Goal: Task Accomplishment & Management: Complete application form

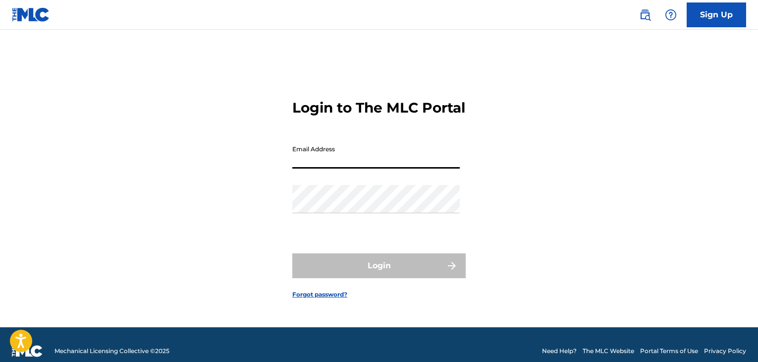
click at [330, 167] on input "Email Address" at bounding box center [375, 154] width 167 height 28
type input "[PERSON_NAME][EMAIL_ADDRESS][PERSON_NAME][DOMAIN_NAME]"
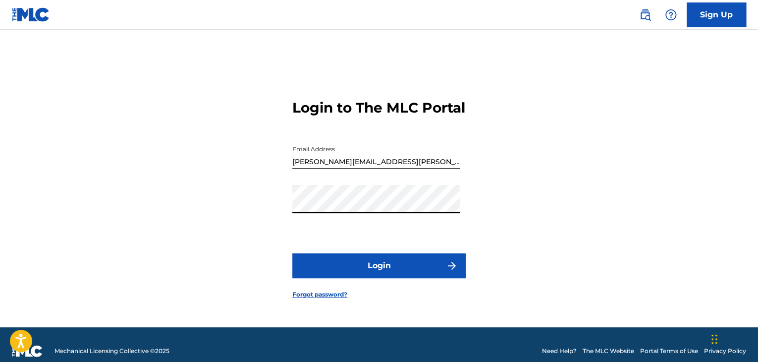
click at [362, 278] on button "Login" at bounding box center [378, 265] width 173 height 25
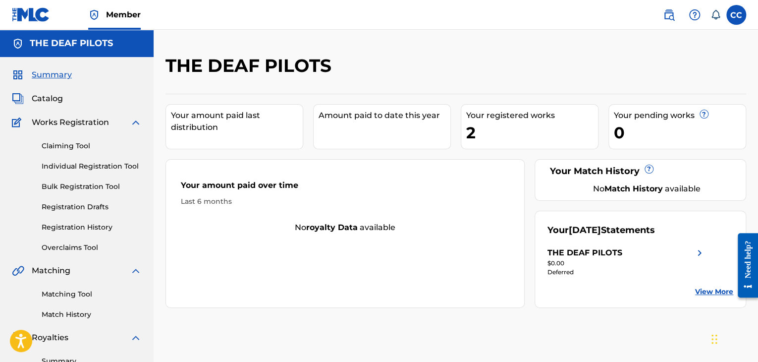
click at [91, 226] on link "Registration History" at bounding box center [92, 227] width 100 height 10
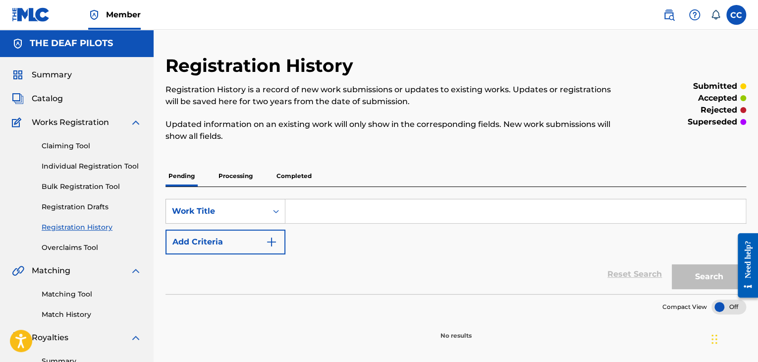
click at [297, 172] on p "Completed" at bounding box center [293, 175] width 41 height 21
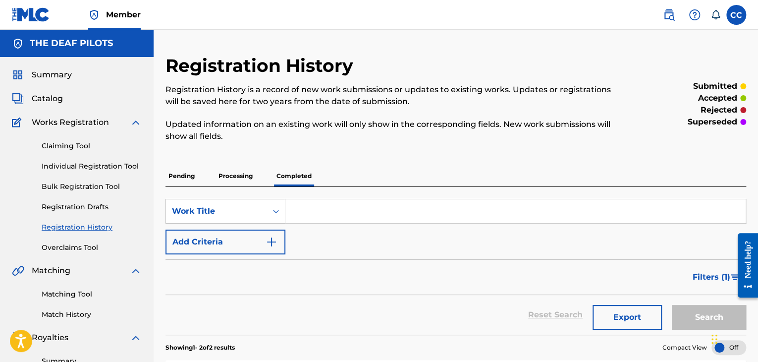
click at [92, 167] on link "Individual Registration Tool" at bounding box center [92, 166] width 100 height 10
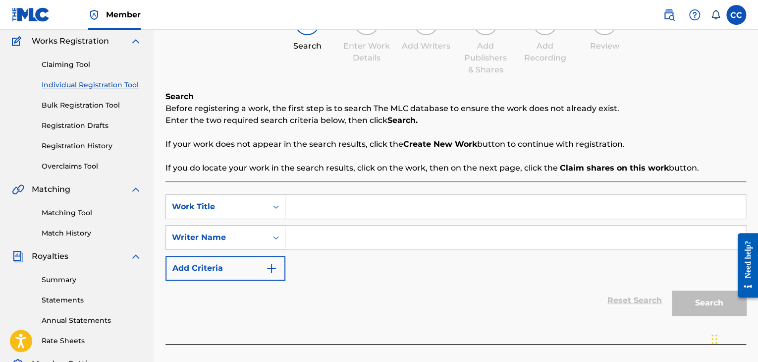
scroll to position [99, 0]
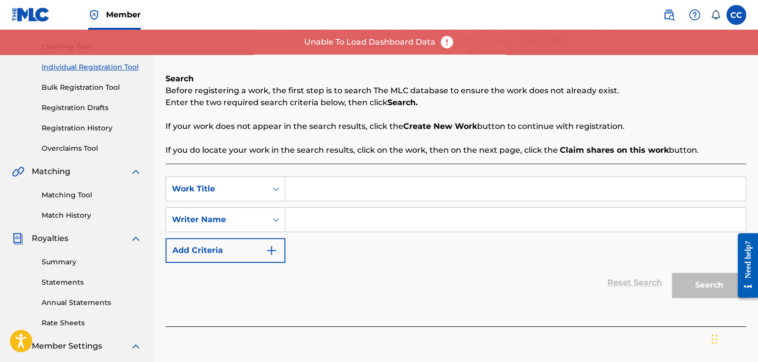
click at [731, 56] on div "Search Enter Work Details Add Writers Add Publishers & Shares Add Recording Rev…" at bounding box center [455, 25] width 581 height 65
click at [422, 40] on div "Search Enter Work Details Add Writers Add Publishers & Shares Add Recording Rev…" at bounding box center [455, 25] width 581 height 65
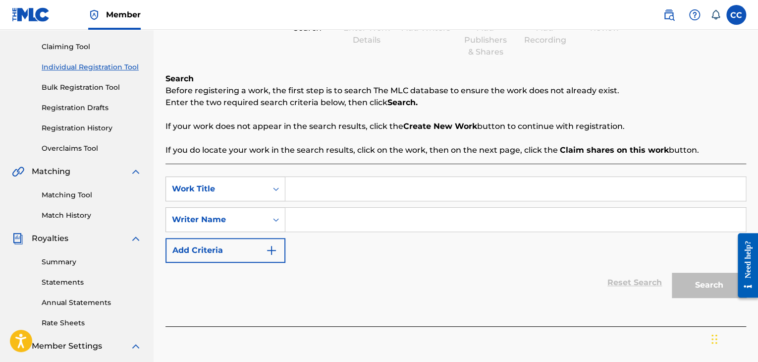
click at [339, 189] on input "Search Form" at bounding box center [515, 189] width 460 height 24
type input "Enjoy The Ride"
click at [470, 264] on div "Reset Search Search" at bounding box center [455, 283] width 581 height 40
click at [384, 218] on input "Search Form" at bounding box center [515, 220] width 460 height 24
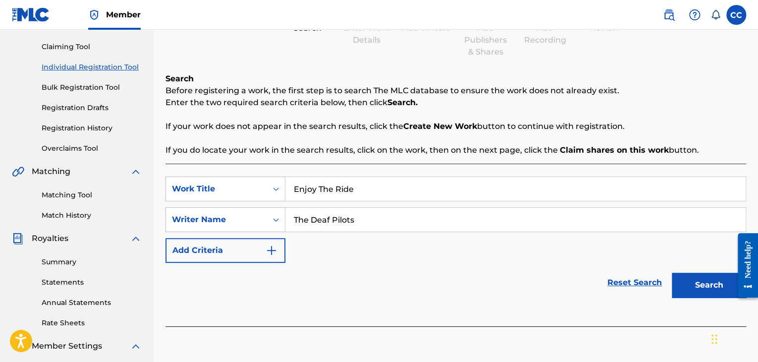
click at [700, 287] on button "Search" at bounding box center [709, 284] width 74 height 25
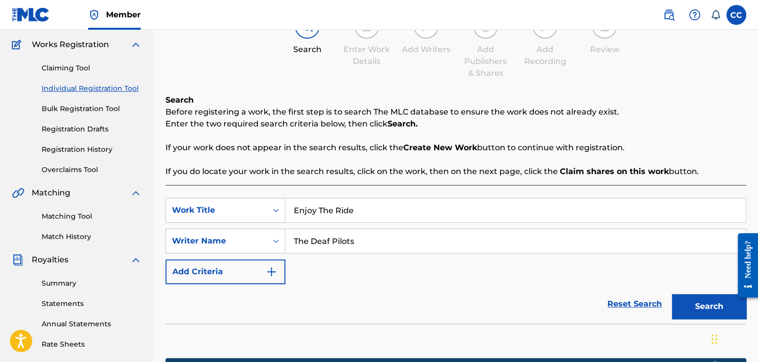
scroll to position [149, 0]
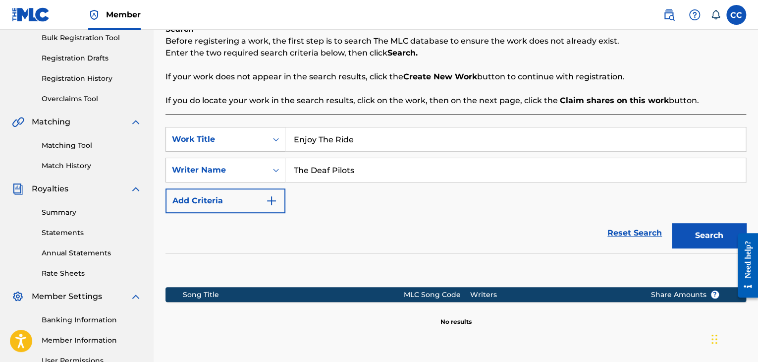
drag, startPoint x: 366, startPoint y: 169, endPoint x: 289, endPoint y: 173, distance: 76.9
click at [289, 173] on input "The Deaf Pilots" at bounding box center [515, 170] width 460 height 24
type input "[PERSON_NAME]"
click at [684, 236] on button "Search" at bounding box center [709, 235] width 74 height 25
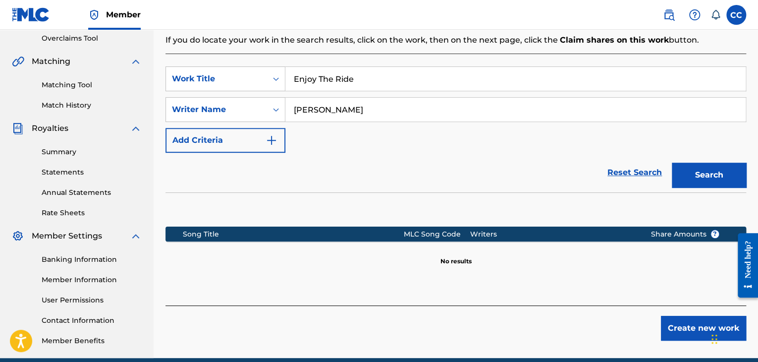
scroll to position [253, 0]
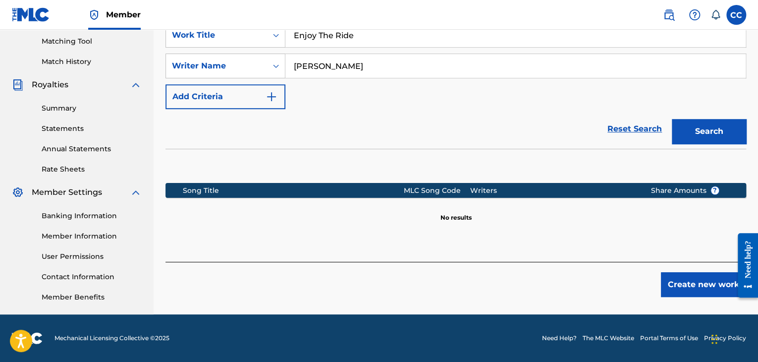
click at [693, 287] on button "Create new work" at bounding box center [703, 284] width 85 height 25
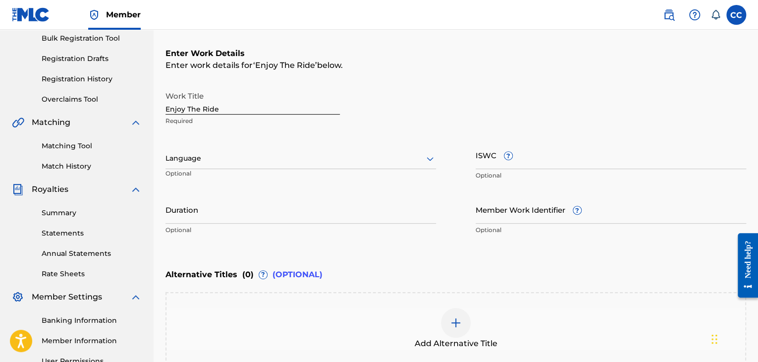
scroll to position [149, 0]
click at [363, 153] on div at bounding box center [300, 158] width 270 height 12
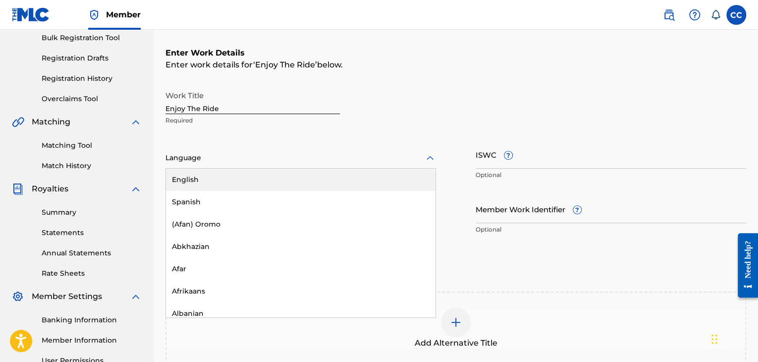
click at [340, 179] on div "English" at bounding box center [300, 179] width 269 height 22
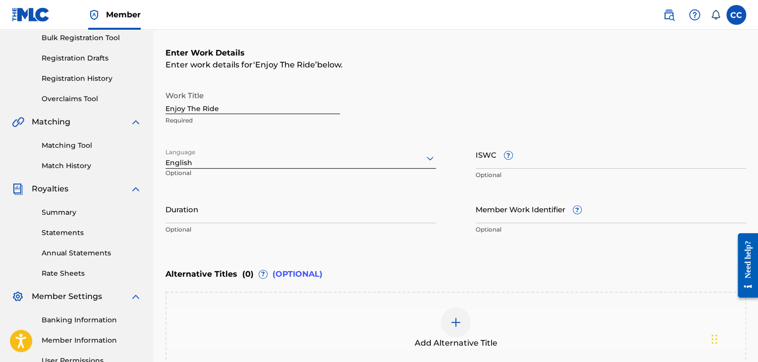
click at [256, 218] on input "Duration" at bounding box center [300, 209] width 270 height 28
click at [223, 216] on input "Duration" at bounding box center [300, 209] width 270 height 28
click at [166, 215] on input "4:18" at bounding box center [300, 209] width 270 height 28
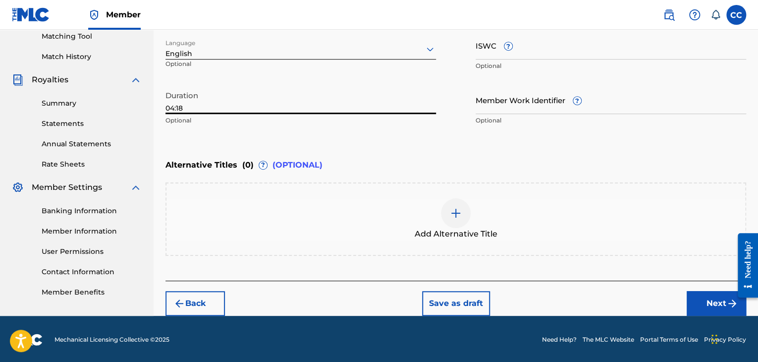
scroll to position [258, 0]
type input "04:18"
click at [693, 297] on button "Next" at bounding box center [716, 302] width 59 height 25
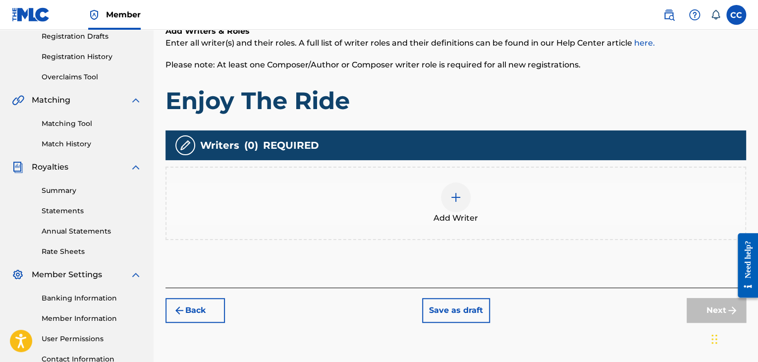
scroll to position [193, 0]
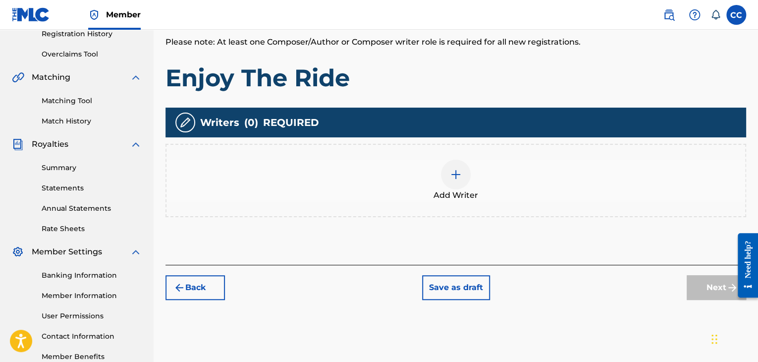
click at [452, 175] on img at bounding box center [456, 174] width 12 height 12
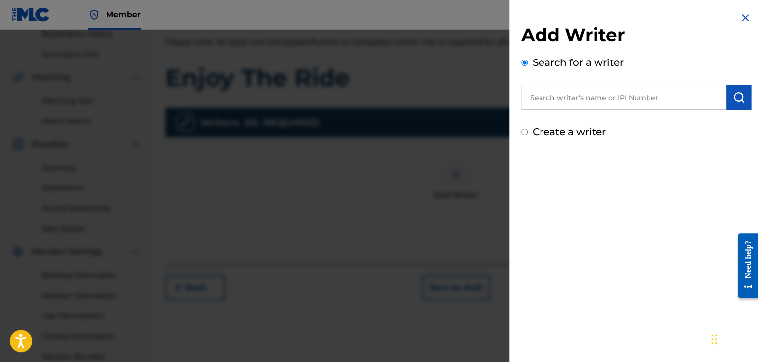
click at [569, 100] on input "text" at bounding box center [623, 97] width 205 height 25
type input "[PERSON_NAME]"
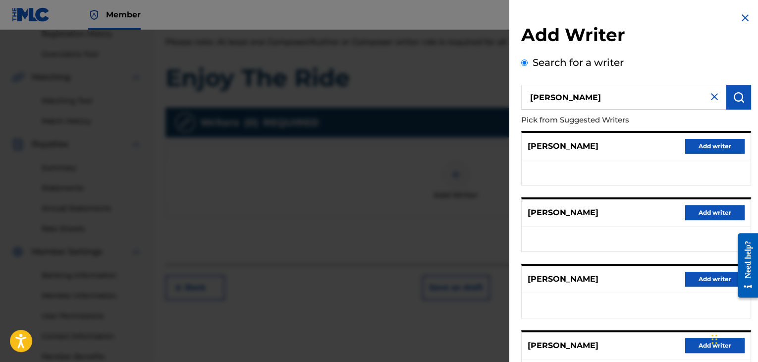
click at [711, 95] on img at bounding box center [714, 97] width 12 height 12
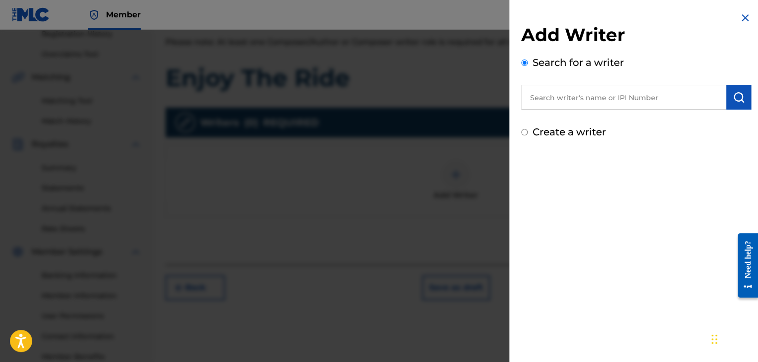
click at [552, 95] on input "text" at bounding box center [623, 97] width 205 height 25
paste input "00743306067"
type input "00743306067"
click at [728, 97] on button "submit" at bounding box center [738, 97] width 25 height 25
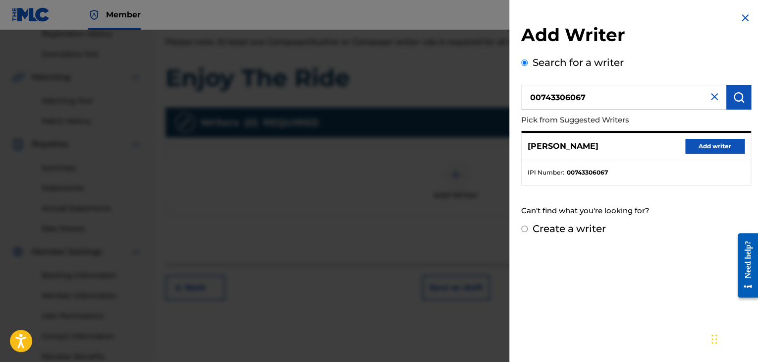
click at [701, 147] on button "Add writer" at bounding box center [714, 146] width 59 height 15
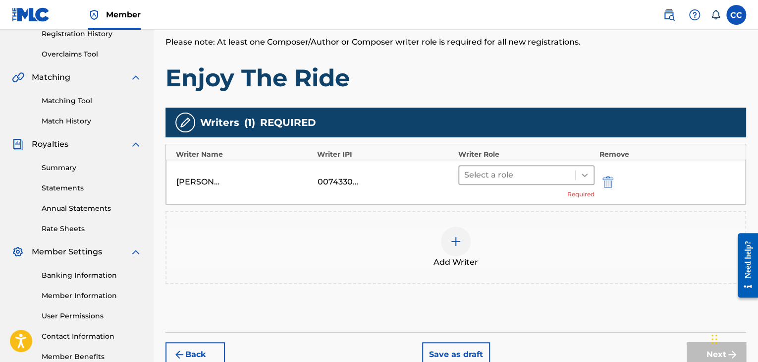
click at [584, 172] on icon at bounding box center [585, 175] width 10 height 10
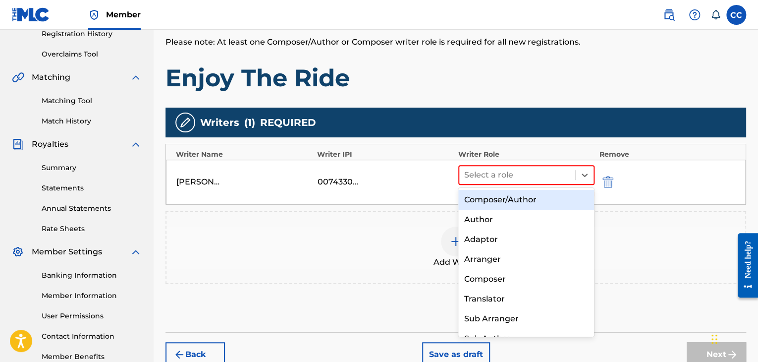
click at [550, 205] on div "Composer/Author" at bounding box center [526, 200] width 136 height 20
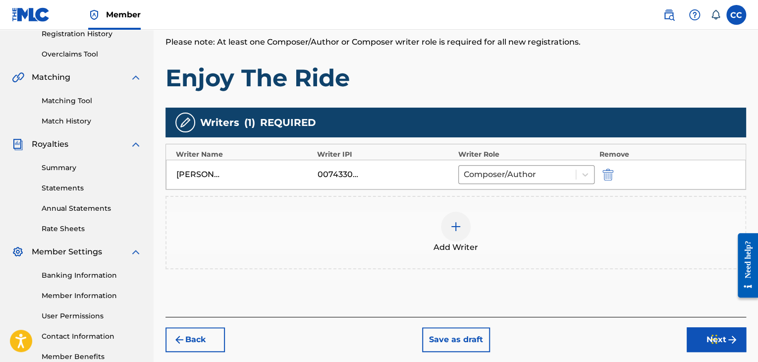
click at [449, 225] on div at bounding box center [456, 227] width 30 height 30
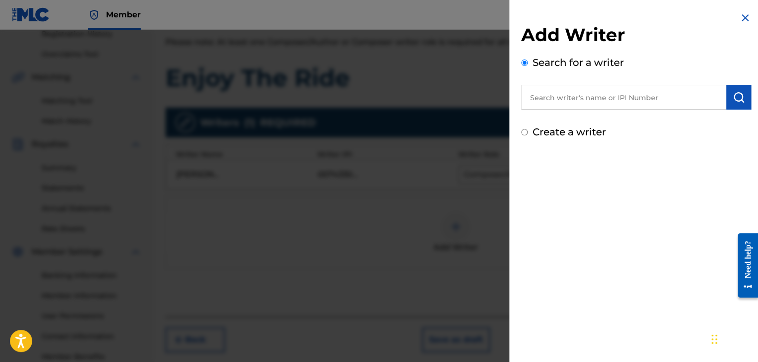
click at [555, 103] on input "text" at bounding box center [623, 97] width 205 height 25
paste input "00851983600"
type input "00851983600"
click at [737, 102] on img "submit" at bounding box center [739, 97] width 12 height 12
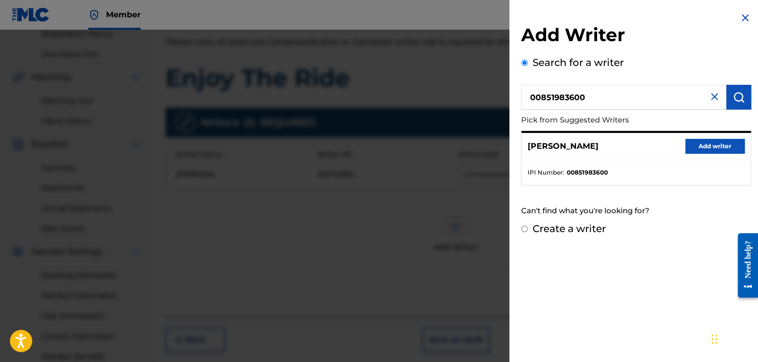
click at [700, 141] on button "Add writer" at bounding box center [714, 146] width 59 height 15
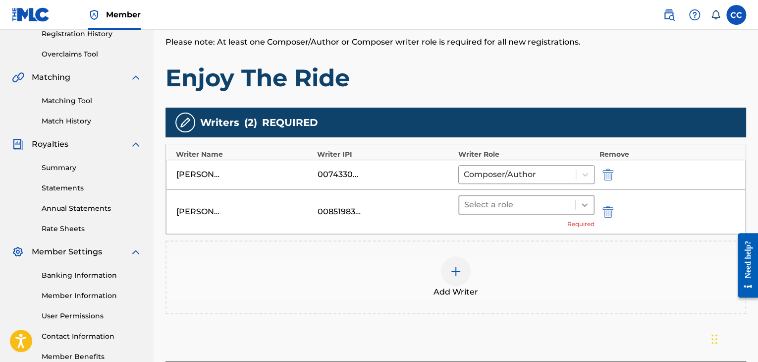
click at [579, 201] on div at bounding box center [585, 205] width 18 height 18
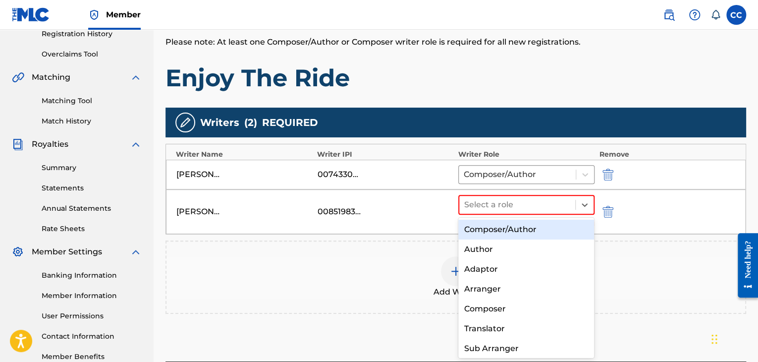
click at [548, 227] on div "Composer/Author" at bounding box center [526, 229] width 136 height 20
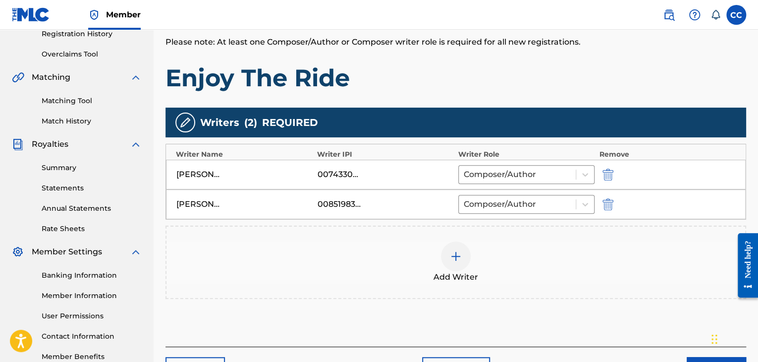
click at [452, 253] on img at bounding box center [456, 256] width 12 height 12
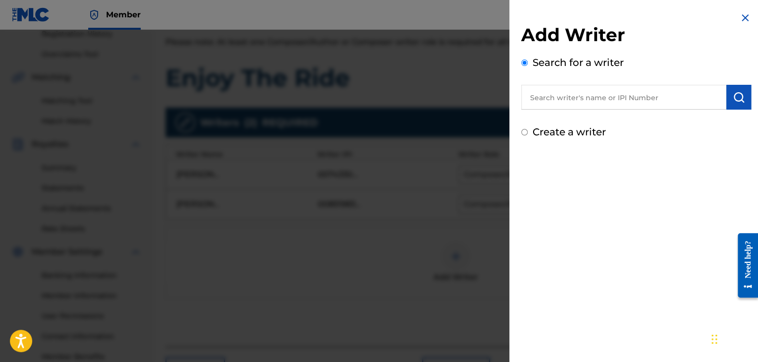
click at [566, 97] on input "text" at bounding box center [623, 97] width 205 height 25
paste input "1186434147"
click at [735, 99] on img "submit" at bounding box center [739, 97] width 12 height 12
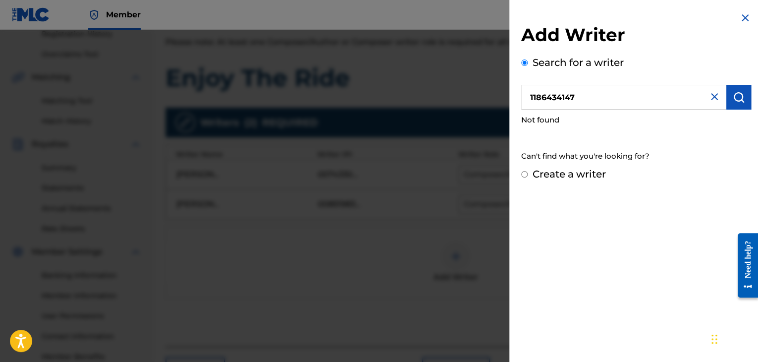
click at [530, 98] on input "1186434147" at bounding box center [623, 97] width 205 height 25
click at [733, 97] on img "submit" at bounding box center [739, 97] width 12 height 12
click at [533, 97] on input "01186434147" at bounding box center [623, 97] width 205 height 25
type input "001186434147"
click at [740, 94] on img "submit" at bounding box center [739, 97] width 12 height 12
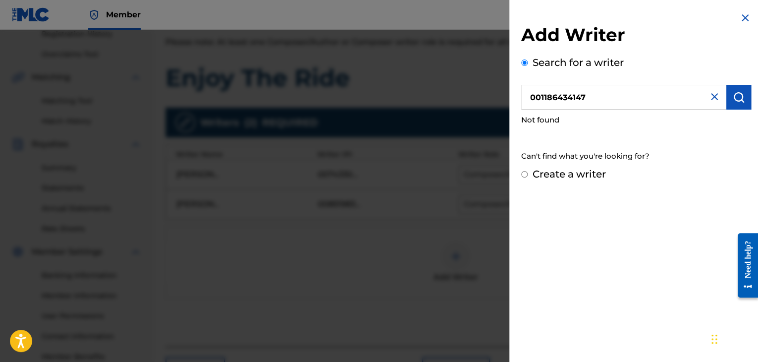
click at [709, 94] on img at bounding box center [714, 97] width 12 height 12
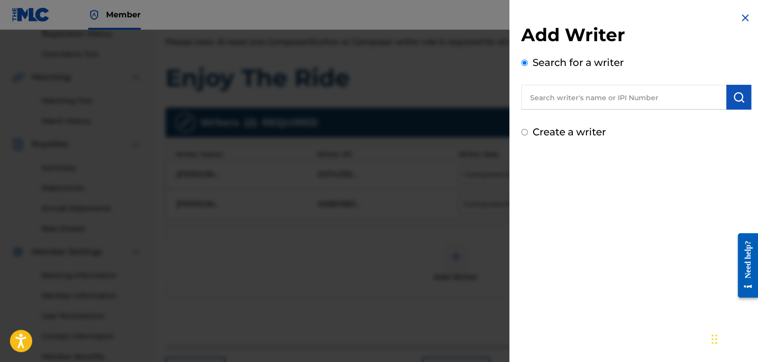
click at [620, 97] on input "text" at bounding box center [623, 97] width 205 height 25
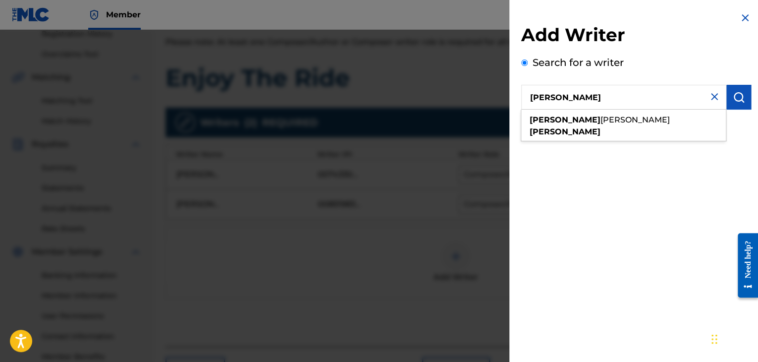
type input "[PERSON_NAME]"
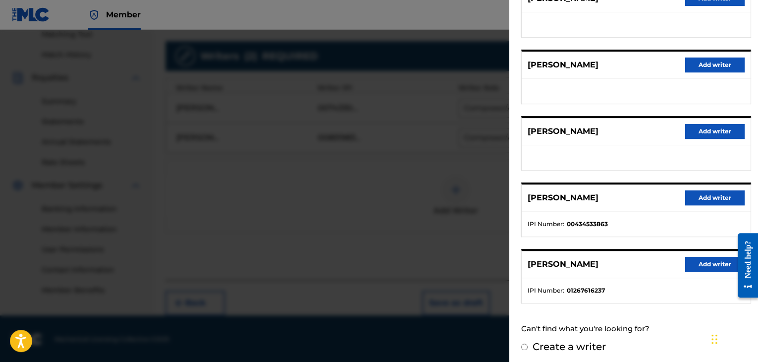
scroll to position [151, 0]
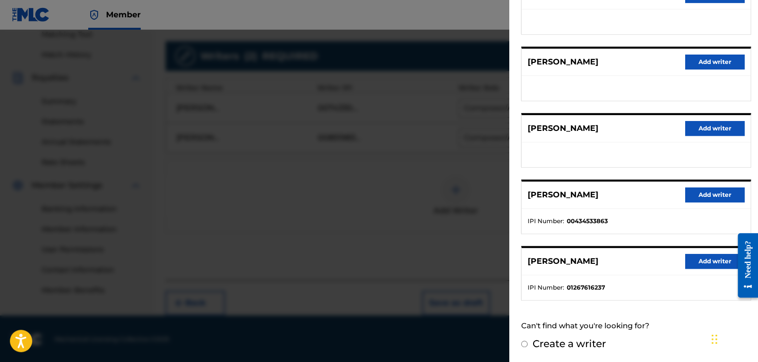
click at [524, 341] on input "Create a writer" at bounding box center [524, 343] width 6 height 6
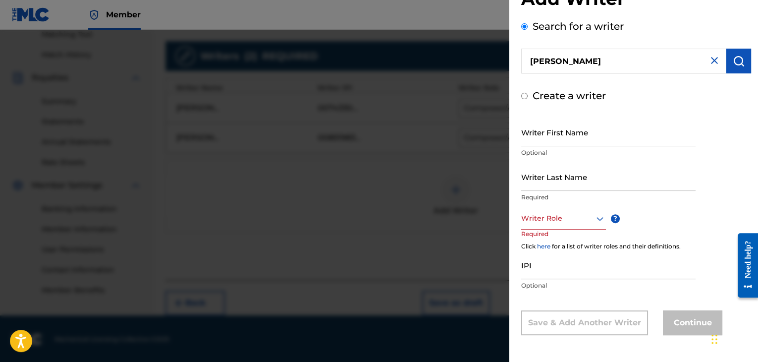
radio input "false"
radio input "true"
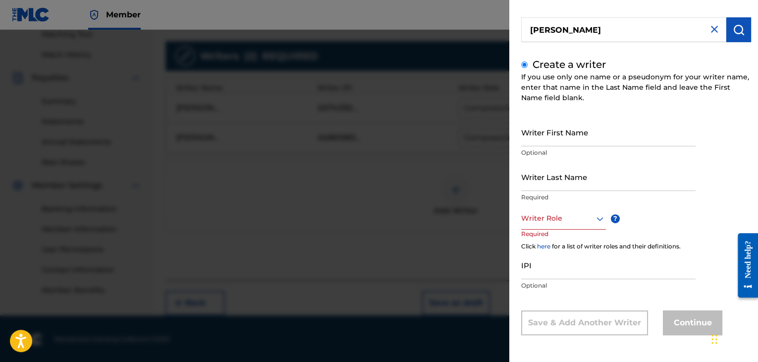
click at [570, 139] on input "Writer First Name" at bounding box center [608, 132] width 174 height 28
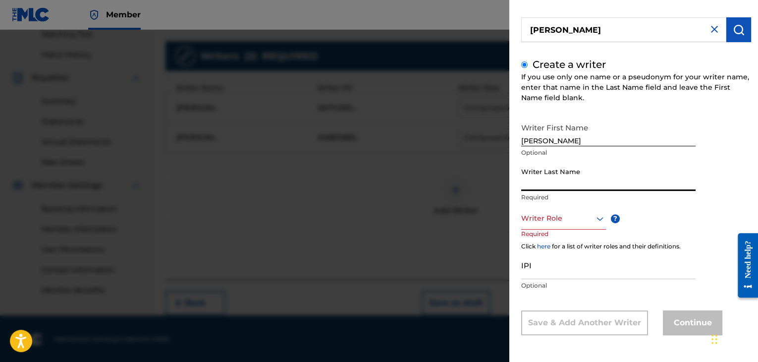
click at [570, 139] on input "[PERSON_NAME]" at bounding box center [608, 132] width 174 height 28
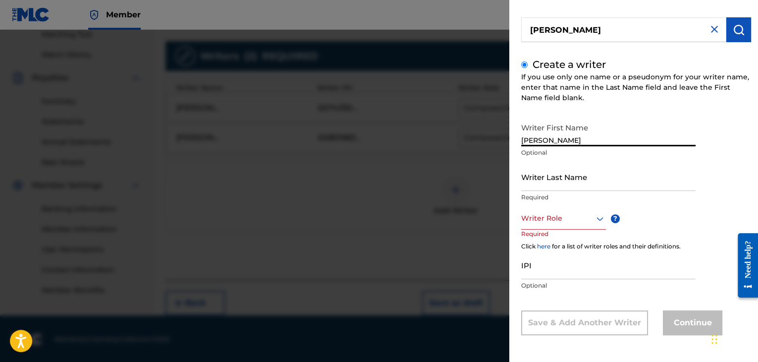
click at [570, 139] on input "[PERSON_NAME]" at bounding box center [608, 132] width 174 height 28
type input "[PERSON_NAME]"
click at [563, 183] on input "Writer Last Name" at bounding box center [608, 176] width 174 height 28
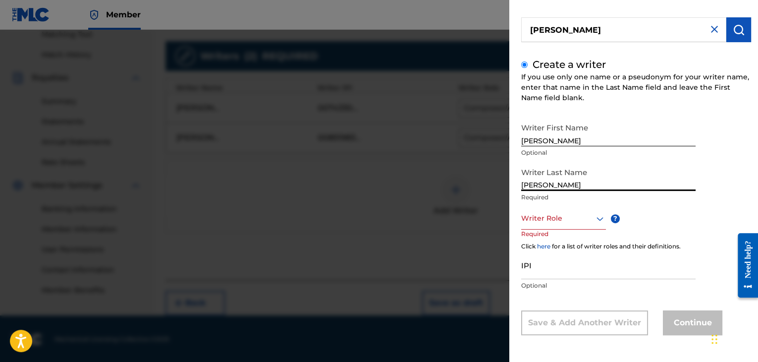
type input "[PERSON_NAME]"
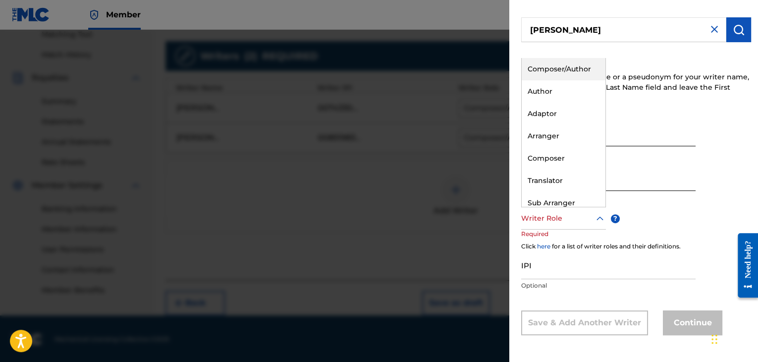
click at [569, 223] on div at bounding box center [563, 218] width 85 height 12
click at [570, 71] on div "Composer/Author" at bounding box center [564, 69] width 84 height 22
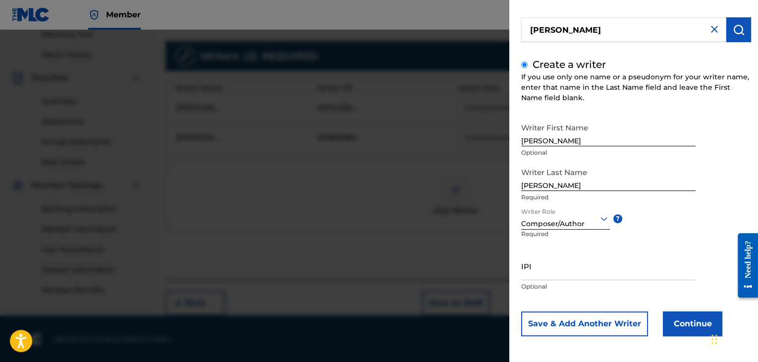
click at [567, 276] on input "IPI" at bounding box center [608, 266] width 174 height 28
paste input "1186434147"
type input "1186434147"
click at [681, 322] on button "Continue" at bounding box center [692, 323] width 59 height 25
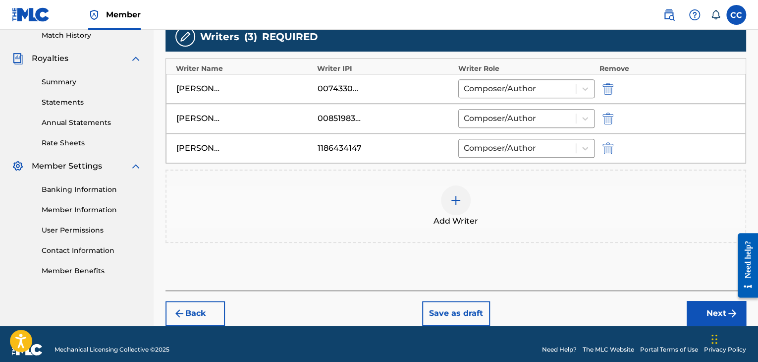
scroll to position [289, 0]
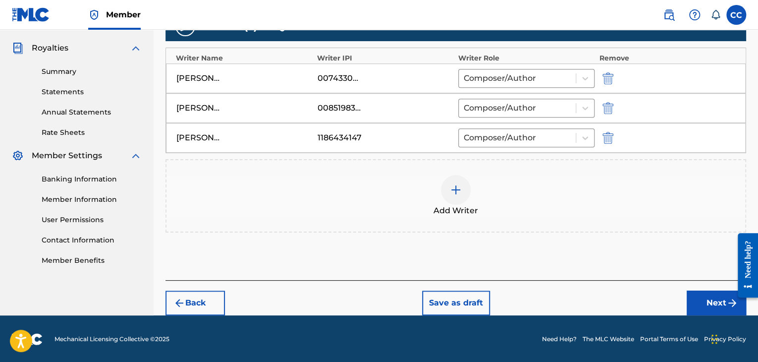
click at [706, 298] on button "Next" at bounding box center [716, 302] width 59 height 25
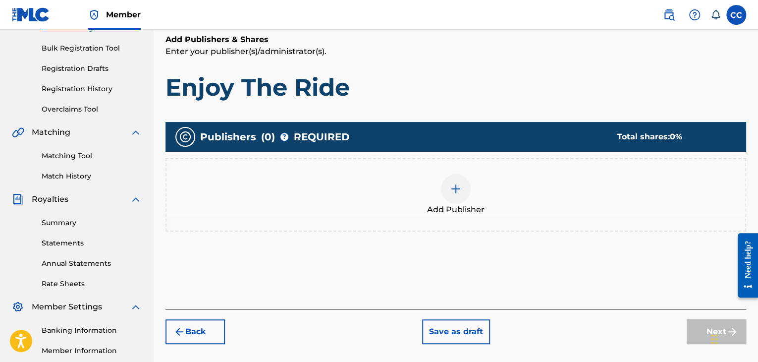
scroll to position [144, 0]
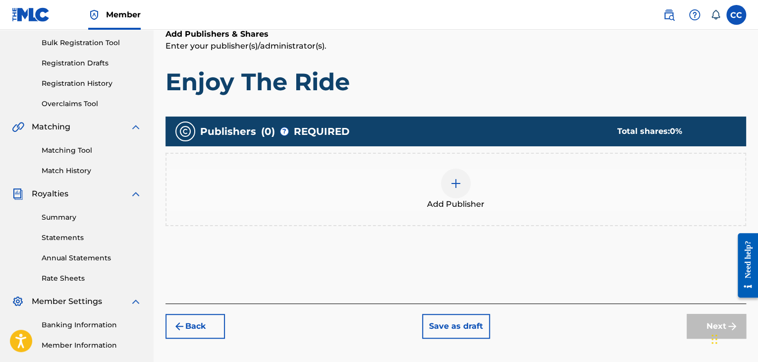
click at [452, 187] on img at bounding box center [456, 183] width 12 height 12
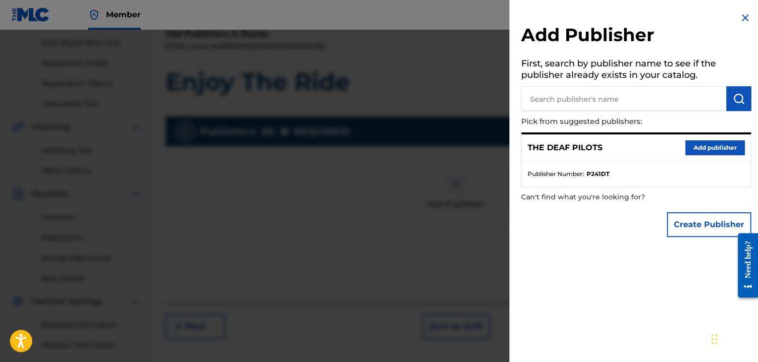
click at [705, 145] on button "Add publisher" at bounding box center [714, 147] width 59 height 15
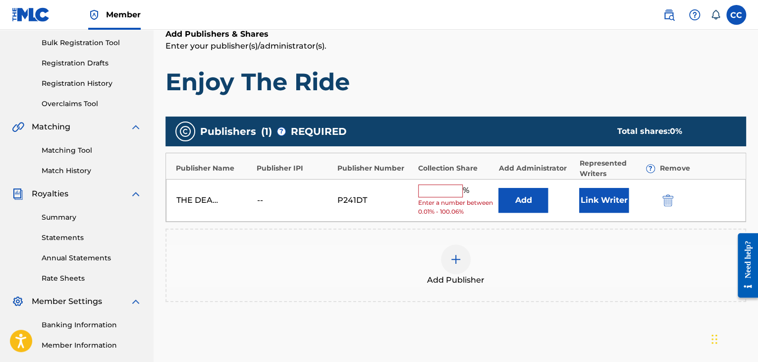
click at [423, 189] on input "text" at bounding box center [440, 190] width 45 height 13
type input "100"
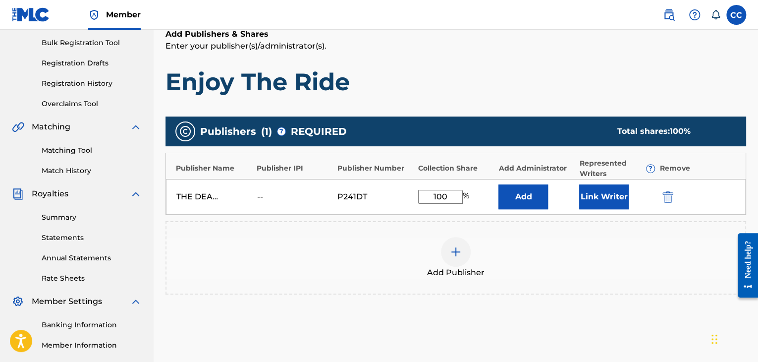
click at [598, 198] on button "Link Writer" at bounding box center [604, 196] width 50 height 25
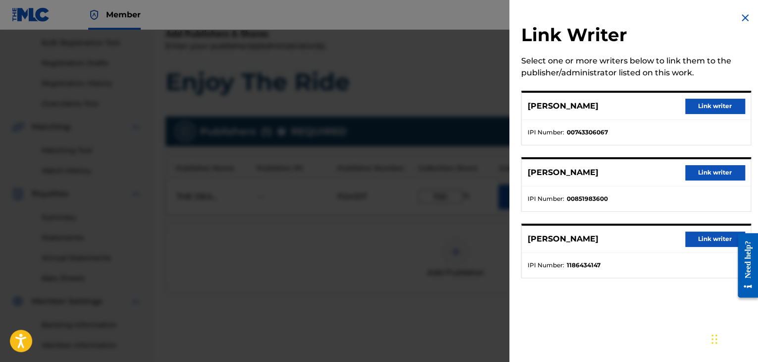
click at [694, 105] on button "Link writer" at bounding box center [714, 106] width 59 height 15
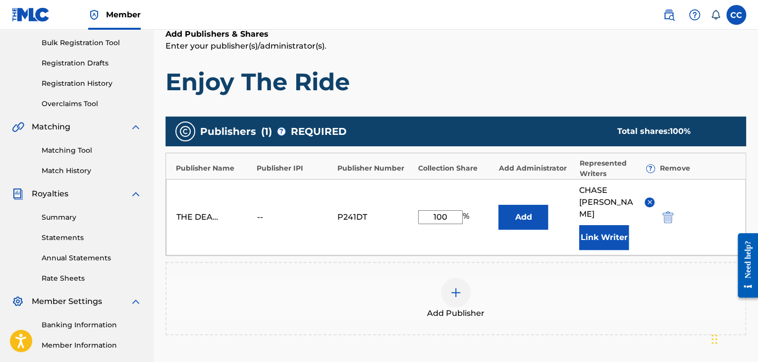
click at [599, 226] on button "Link Writer" at bounding box center [604, 237] width 50 height 25
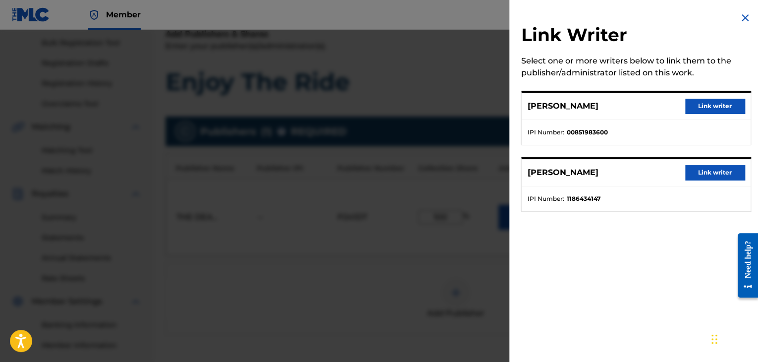
click at [703, 106] on button "Link writer" at bounding box center [714, 106] width 59 height 15
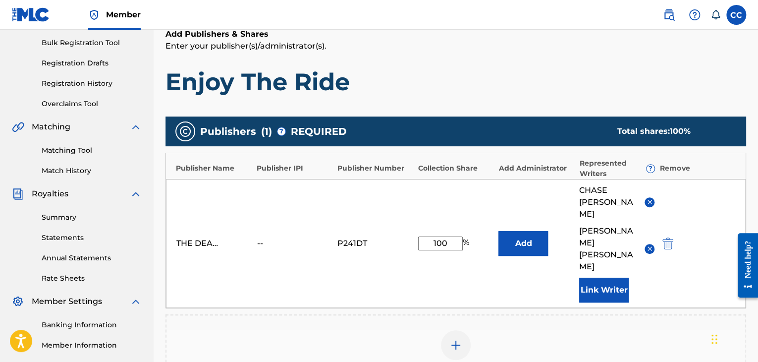
click at [594, 277] on button "Link Writer" at bounding box center [604, 289] width 50 height 25
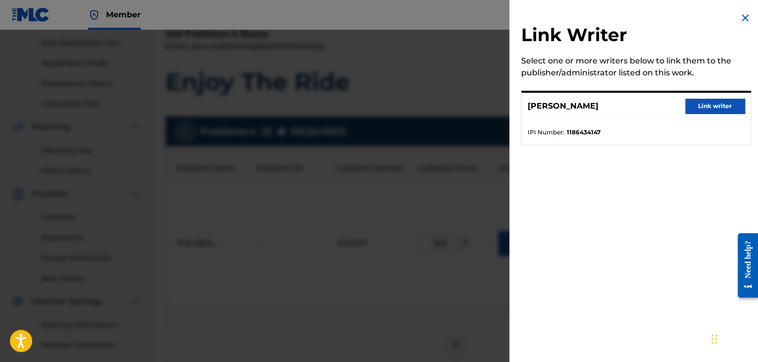
click at [699, 107] on button "Link writer" at bounding box center [714, 106] width 59 height 15
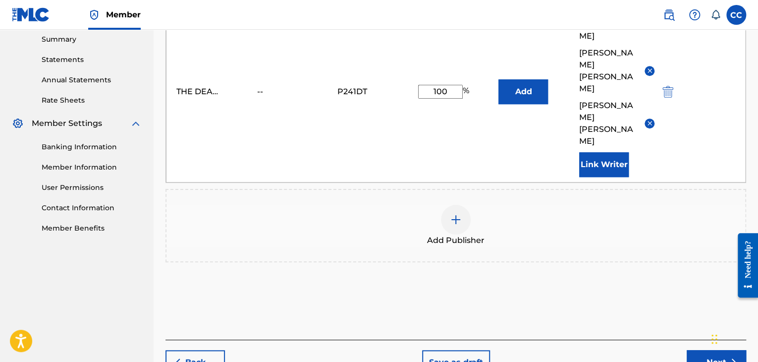
click at [693, 350] on button "Next" at bounding box center [716, 362] width 59 height 25
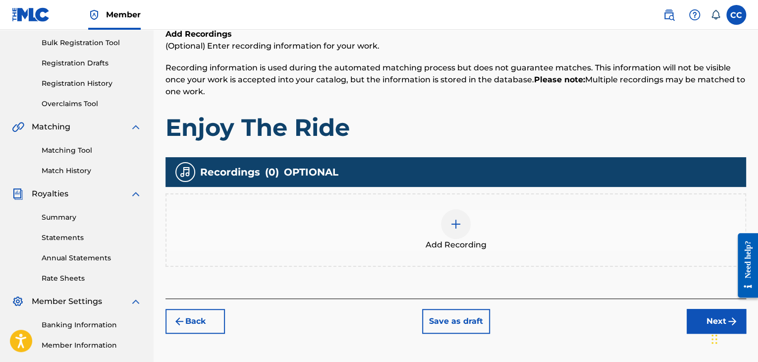
click at [456, 226] on img at bounding box center [456, 224] width 12 height 12
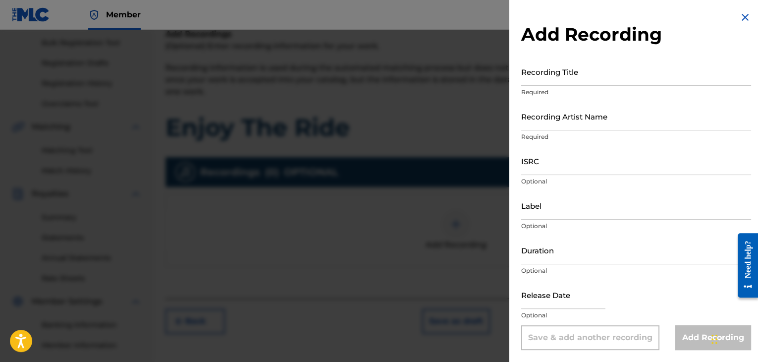
scroll to position [0, 0]
click at [554, 81] on input "Recording Title" at bounding box center [636, 72] width 230 height 28
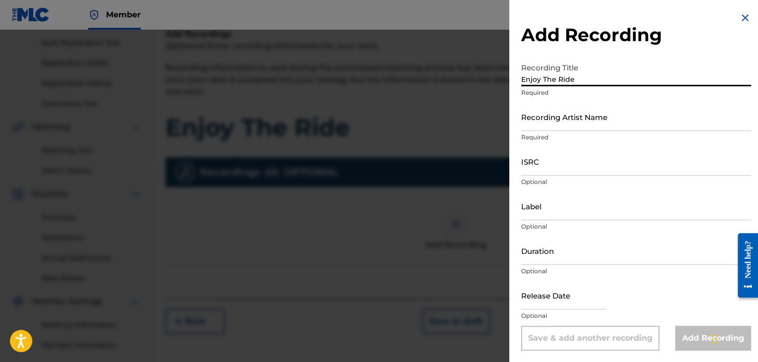
type input "Enjoy The Ride"
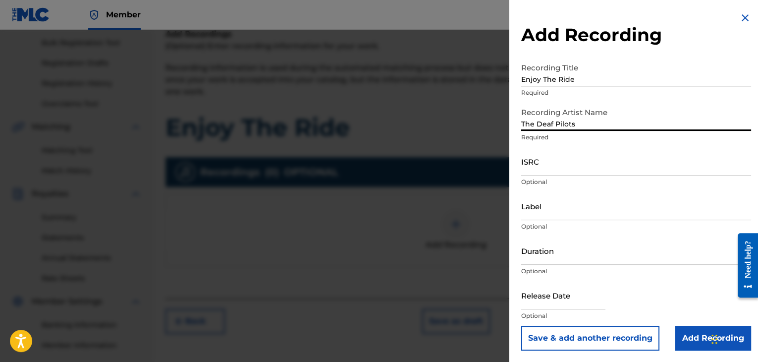
type input "The Deaf Pilots"
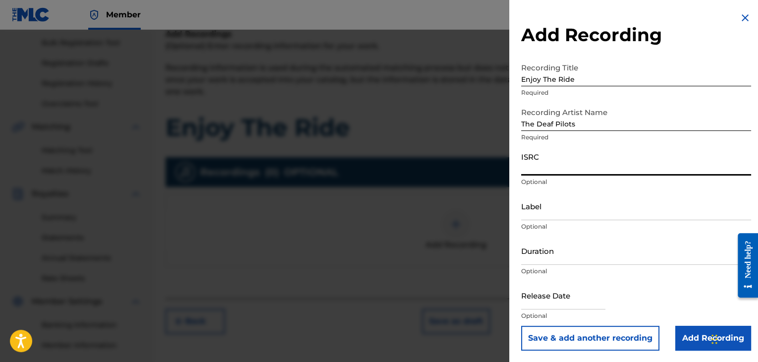
click at [540, 171] on input "ISRC" at bounding box center [636, 161] width 230 height 28
paste input "QZNWS2177582"
type input "QZNWS2177582"
click at [558, 260] on input "Duration" at bounding box center [636, 250] width 230 height 28
click at [553, 255] on input "Duration" at bounding box center [636, 250] width 230 height 28
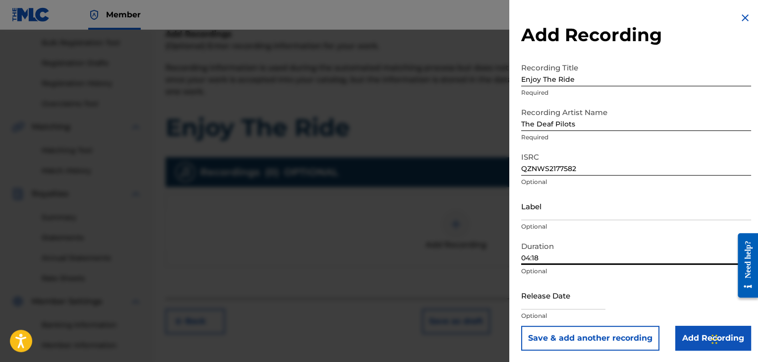
type input "04:18"
select select "7"
select select "2025"
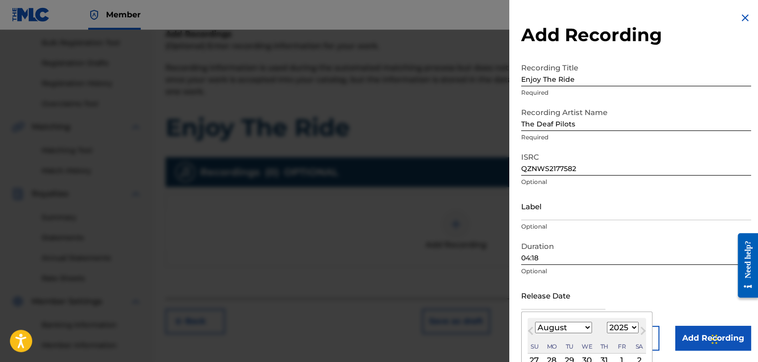
click at [535, 302] on input "text" at bounding box center [563, 295] width 84 height 28
type input "[DATE]"
select select "9"
select select "2013"
click at [635, 326] on button "Next Month" at bounding box center [643, 332] width 16 height 16
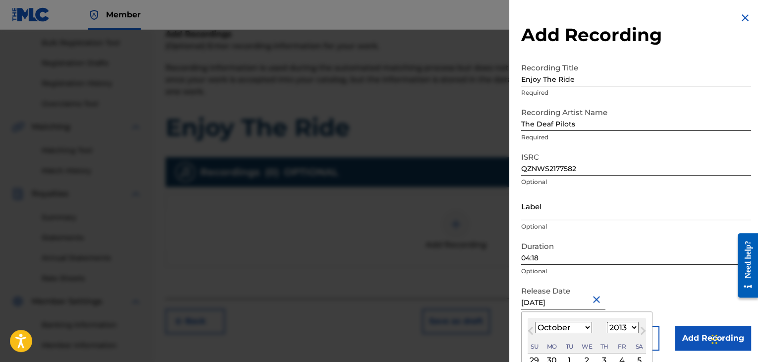
select select "10"
click at [631, 326] on select "1899 1900 1901 1902 1903 1904 1905 1906 1907 1908 1909 1910 1911 1912 1913 1914…" at bounding box center [623, 326] width 32 height 11
select select "2021"
click at [607, 321] on select "1899 1900 1901 1902 1903 1904 1905 1906 1907 1908 1909 1910 1911 1912 1913 1914…" at bounding box center [623, 326] width 32 height 11
click at [531, 329] on span "Previous Month" at bounding box center [531, 331] width 0 height 15
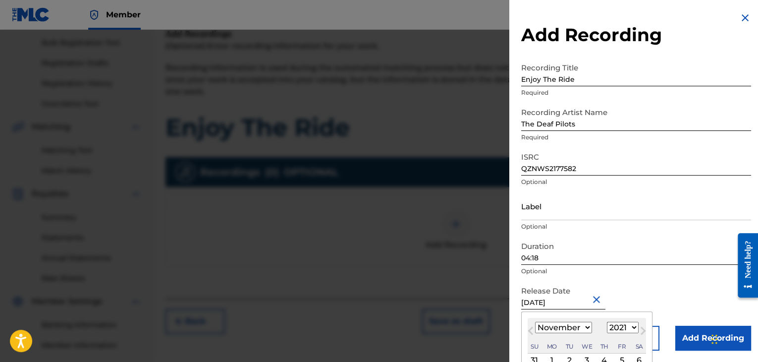
select select "9"
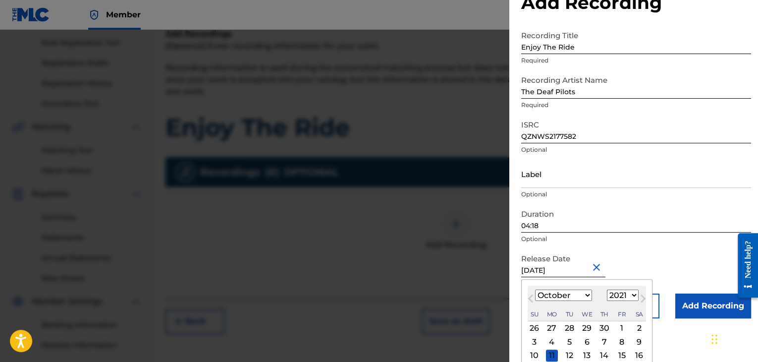
scroll to position [50, 0]
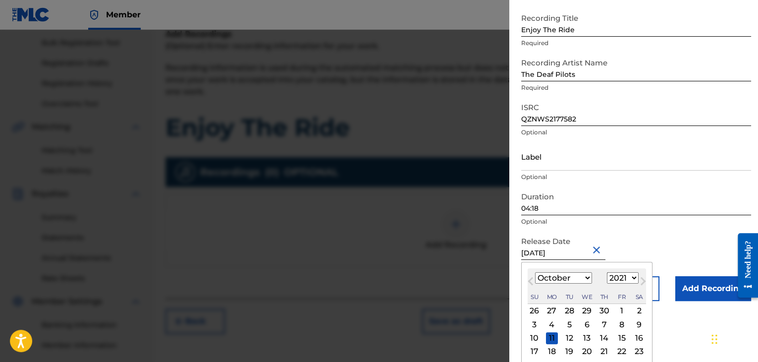
click at [617, 323] on div "8" at bounding box center [622, 324] width 12 height 12
type input "[DATE]"
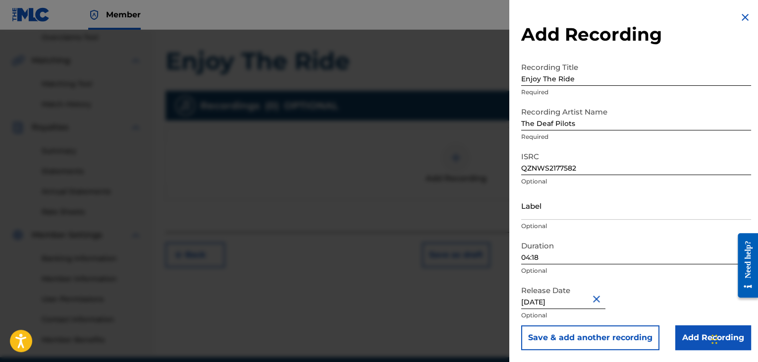
scroll to position [243, 0]
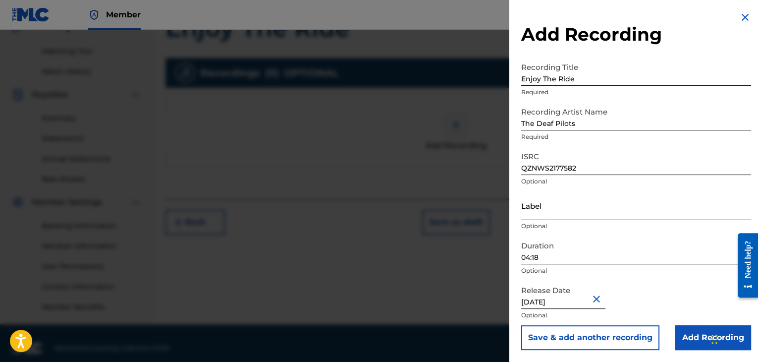
click at [679, 328] on input "Add Recording" at bounding box center [713, 337] width 76 height 25
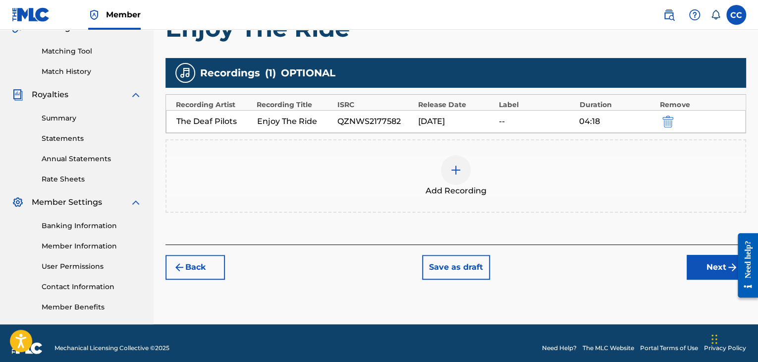
click at [698, 257] on button "Next" at bounding box center [716, 267] width 59 height 25
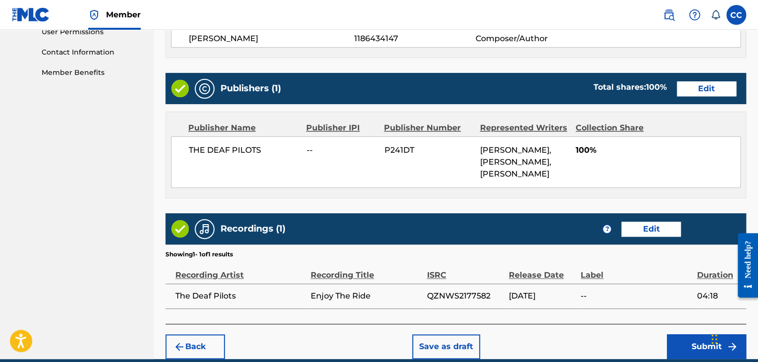
scroll to position [520, 0]
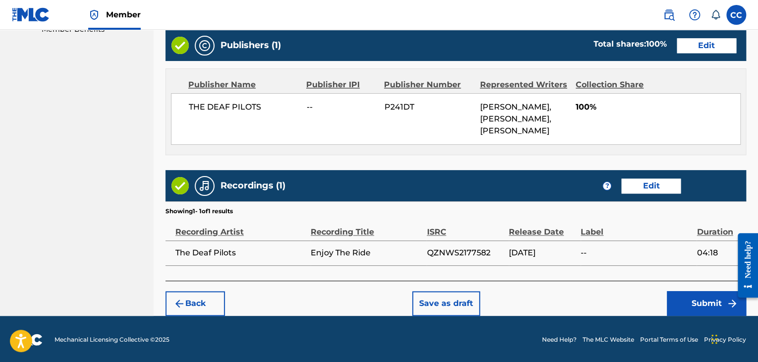
click at [676, 296] on button "Submit" at bounding box center [706, 303] width 79 height 25
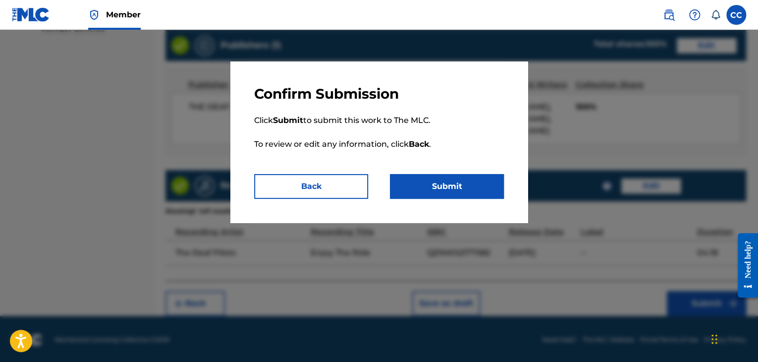
click at [436, 188] on button "Submit" at bounding box center [447, 186] width 114 height 25
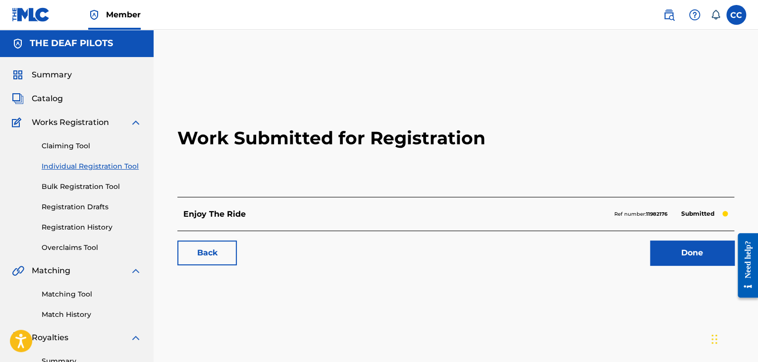
click at [653, 255] on link "Done" at bounding box center [692, 252] width 84 height 25
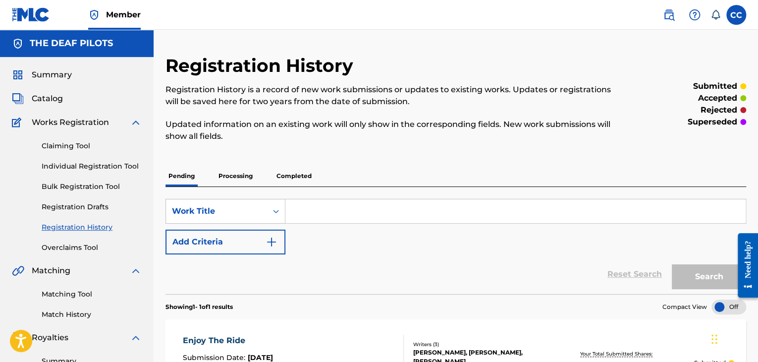
click at [79, 165] on link "Individual Registration Tool" at bounding box center [92, 166] width 100 height 10
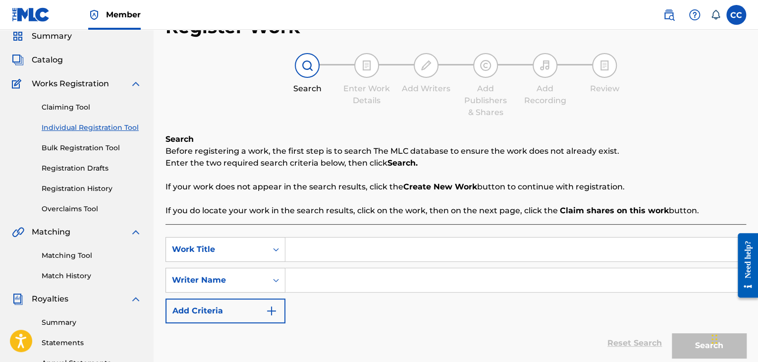
scroll to position [50, 0]
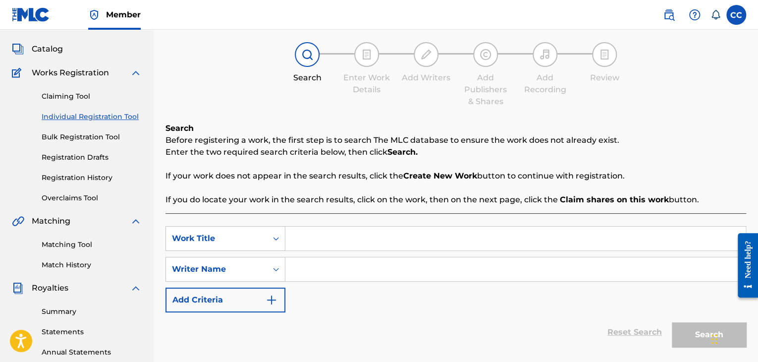
click at [343, 232] on input "Search Form" at bounding box center [515, 238] width 460 height 24
type input "Reason To Survive"
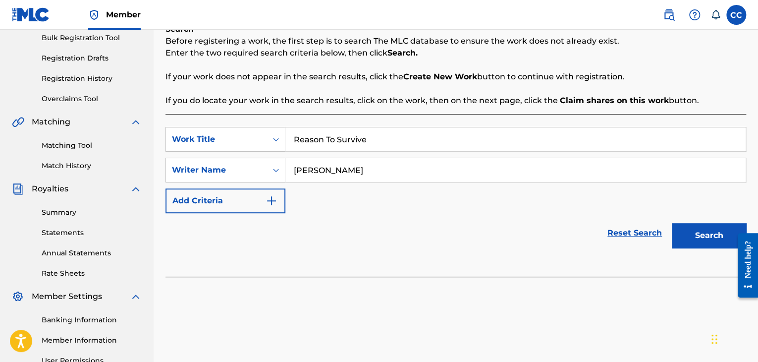
scroll to position [198, 0]
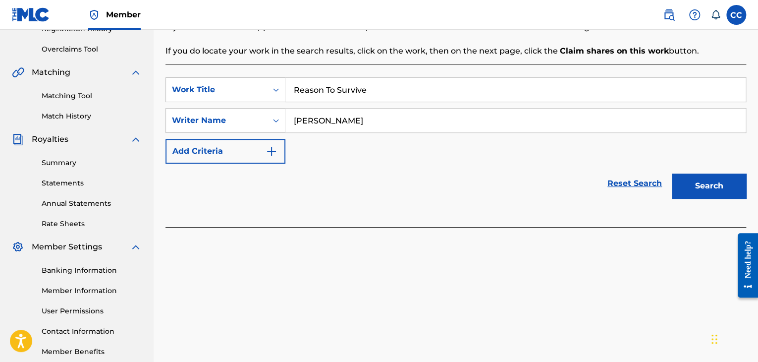
type input "[PERSON_NAME]"
click at [682, 185] on button "Search" at bounding box center [709, 185] width 74 height 25
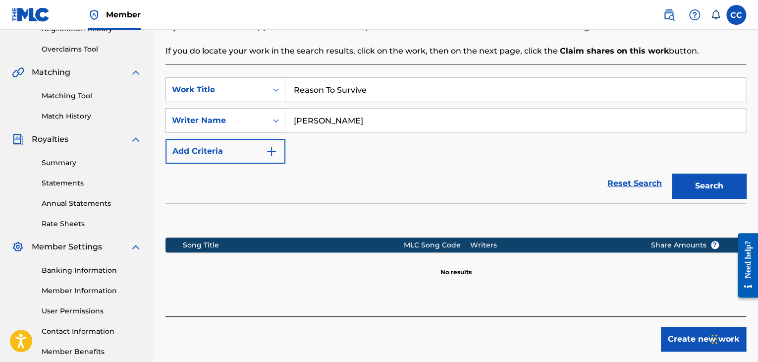
click at [667, 334] on button "Create new work" at bounding box center [703, 338] width 85 height 25
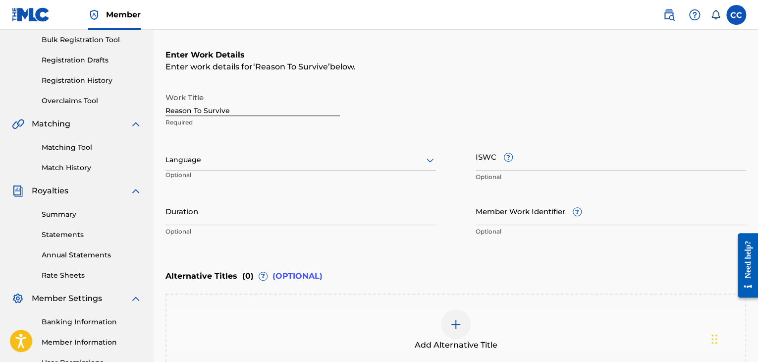
scroll to position [149, 0]
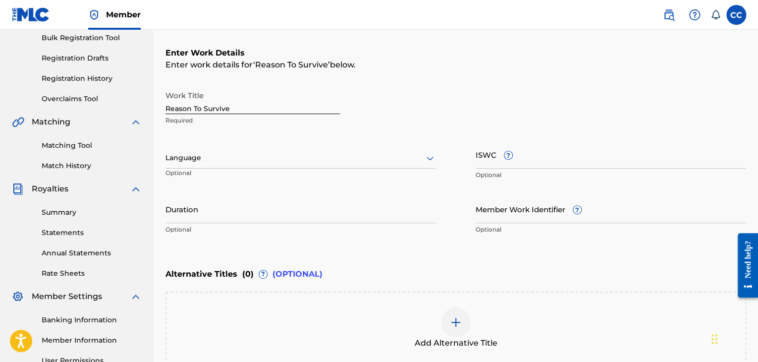
click at [330, 159] on div at bounding box center [300, 158] width 270 height 12
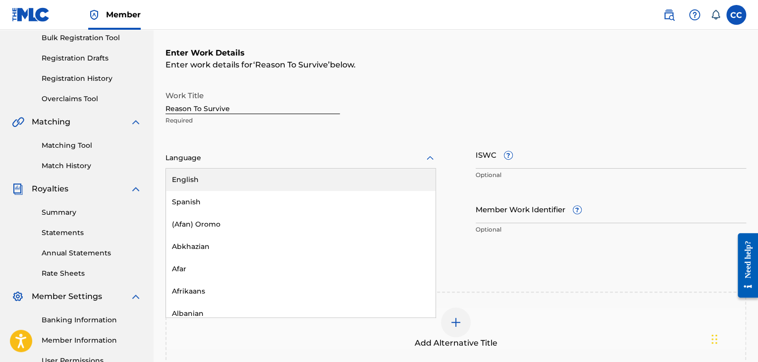
click at [323, 178] on div "English" at bounding box center [300, 179] width 269 height 22
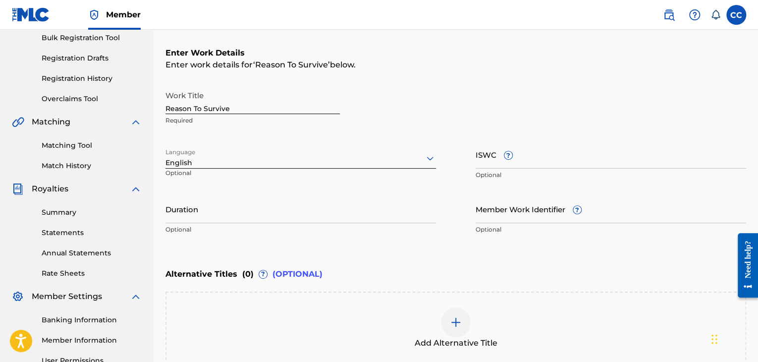
click at [287, 215] on input "Duration" at bounding box center [300, 209] width 270 height 28
click at [267, 217] on input "Duration" at bounding box center [300, 209] width 270 height 28
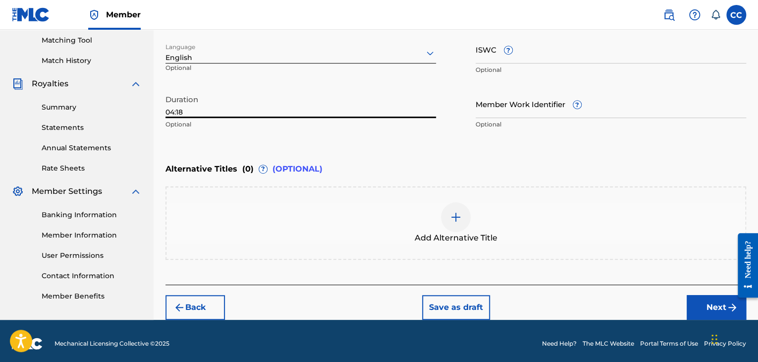
scroll to position [258, 0]
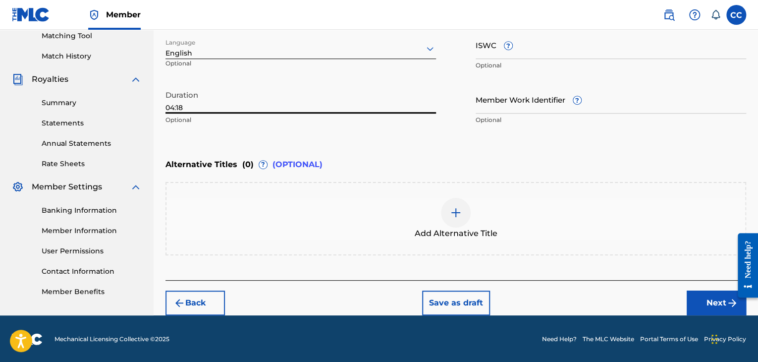
type input "04:18"
click at [691, 295] on button "Next" at bounding box center [716, 302] width 59 height 25
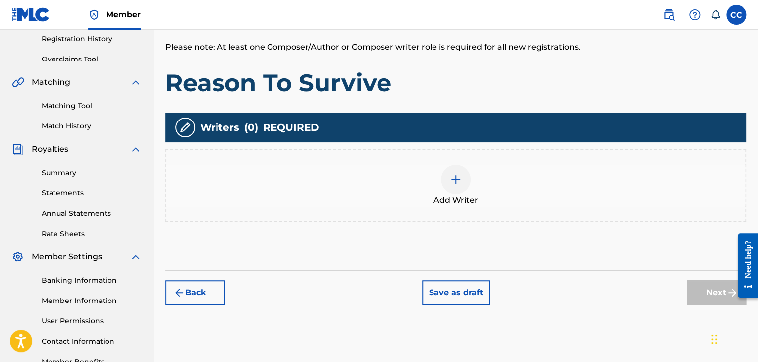
scroll to position [243, 0]
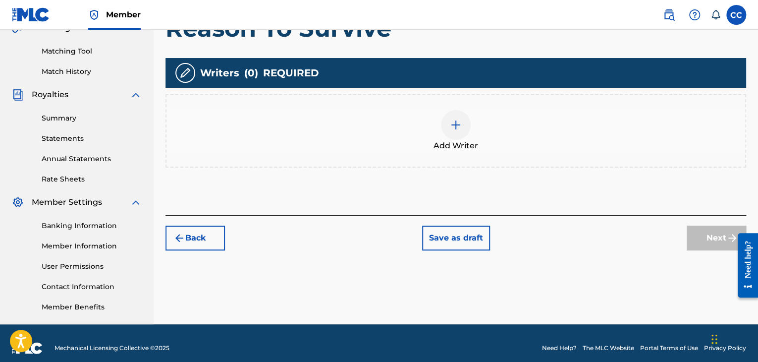
click at [453, 128] on img at bounding box center [456, 125] width 12 height 12
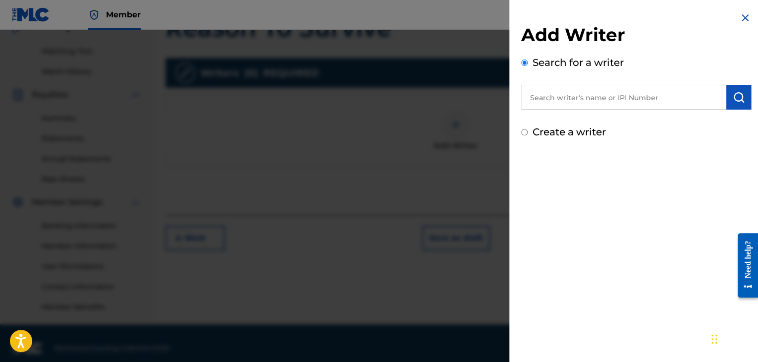
click at [594, 99] on input "text" at bounding box center [623, 97] width 205 height 25
paste input "00851983600"
type input "00851983600"
click at [736, 102] on img "submit" at bounding box center [739, 97] width 12 height 12
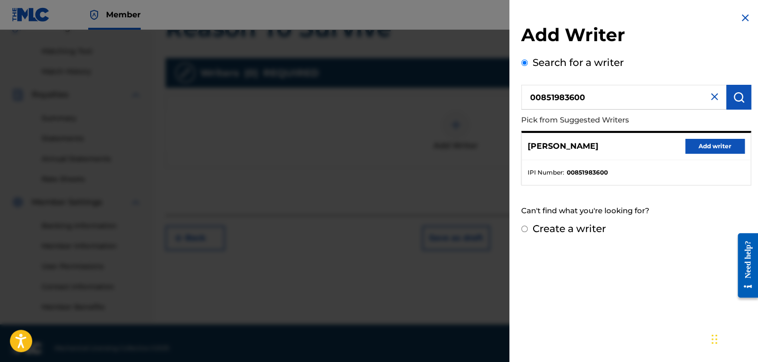
click at [688, 147] on button "Add writer" at bounding box center [714, 146] width 59 height 15
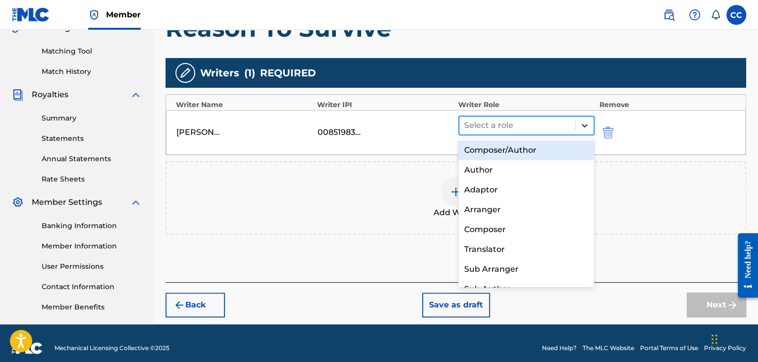
click at [585, 122] on icon at bounding box center [585, 125] width 10 height 10
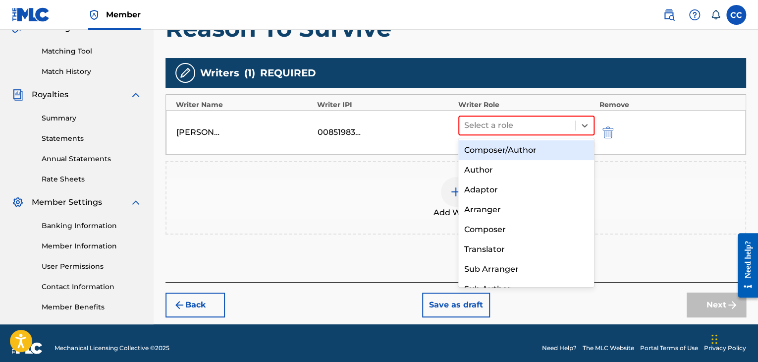
click at [547, 151] on div "Composer/Author" at bounding box center [526, 150] width 136 height 20
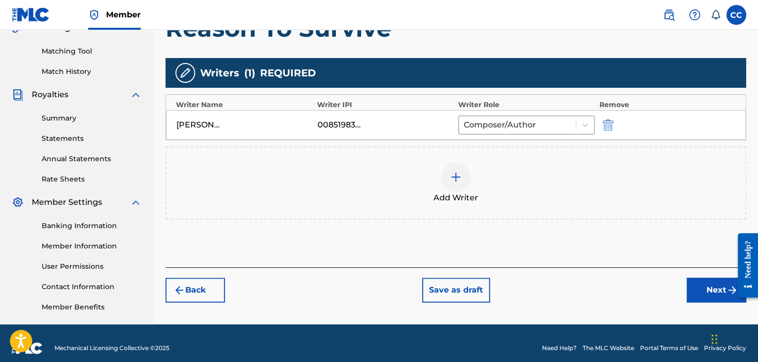
click at [457, 176] on img at bounding box center [456, 177] width 12 height 12
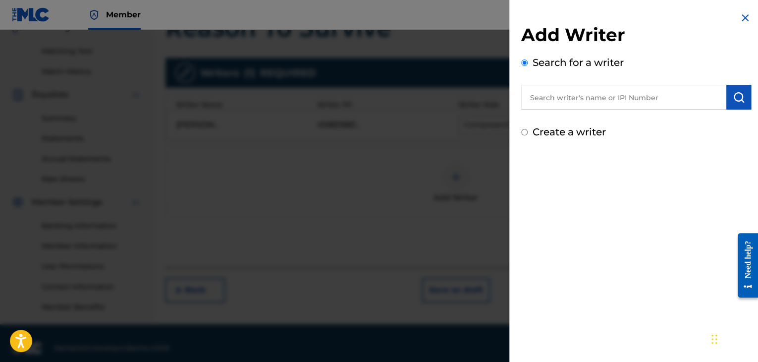
click at [536, 97] on input "text" at bounding box center [623, 97] width 205 height 25
paste input "00743306067"
type input "00743306067"
click at [733, 96] on img "submit" at bounding box center [739, 97] width 12 height 12
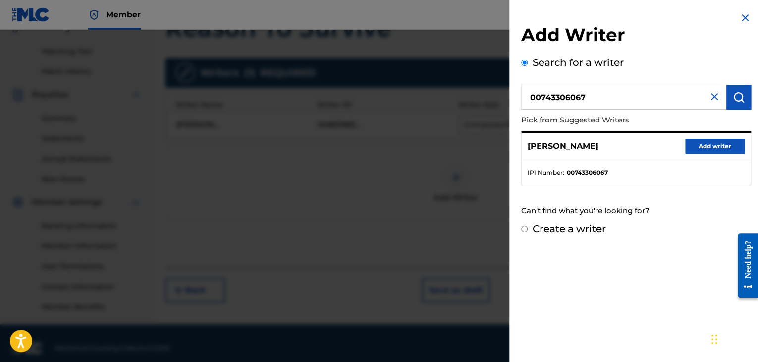
click at [693, 142] on button "Add writer" at bounding box center [714, 146] width 59 height 15
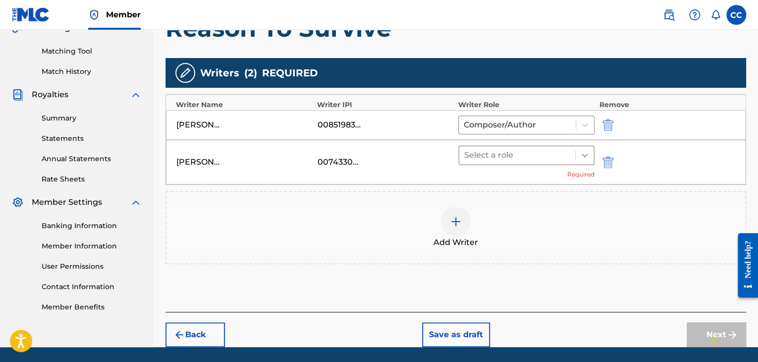
click at [583, 151] on icon at bounding box center [585, 155] width 10 height 10
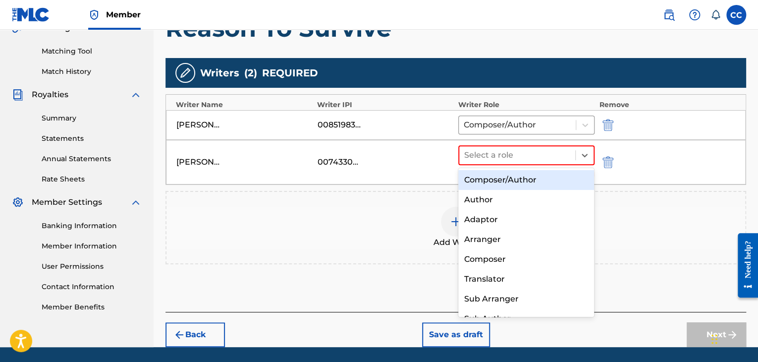
click at [531, 181] on div "Composer/Author" at bounding box center [526, 180] width 136 height 20
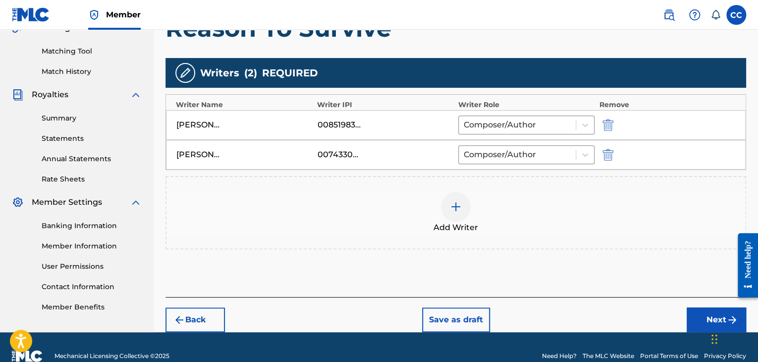
click at [462, 207] on div at bounding box center [456, 207] width 30 height 30
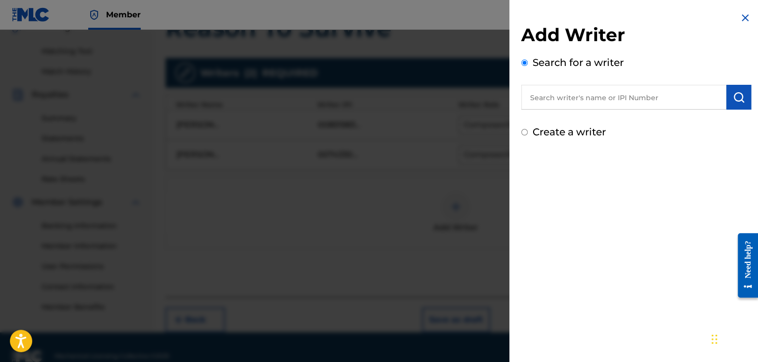
click at [551, 98] on input "text" at bounding box center [623, 97] width 205 height 25
paste input "1186434147"
type input "1186434147"
click at [733, 99] on img "submit" at bounding box center [739, 97] width 12 height 12
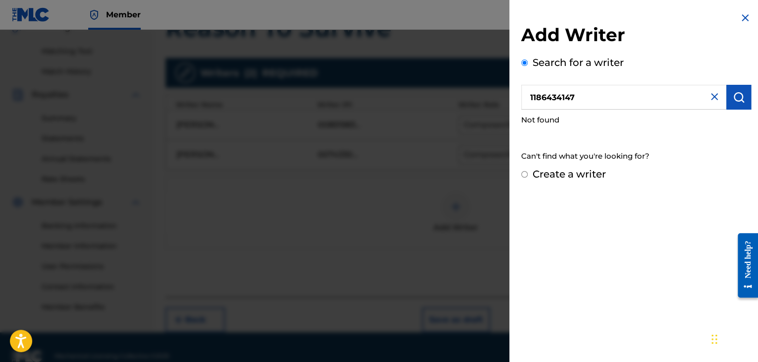
click at [523, 172] on input "Create a writer" at bounding box center [524, 174] width 6 height 6
radio input "false"
radio input "true"
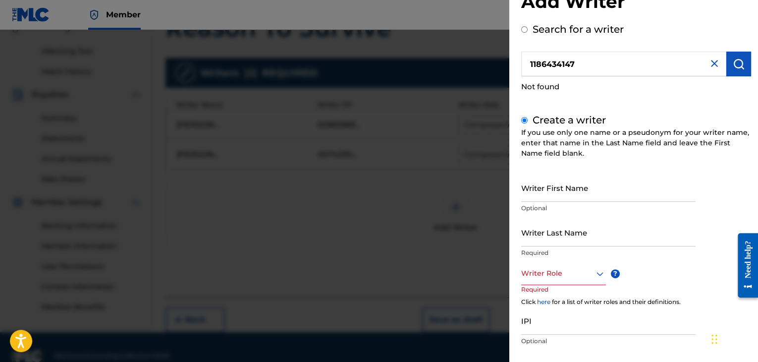
scroll to position [89, 0]
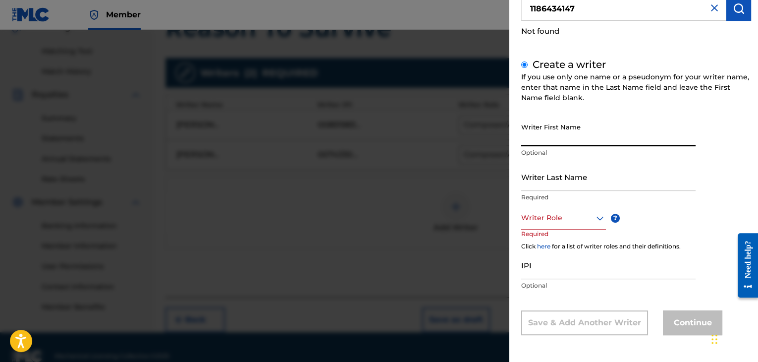
click at [561, 140] on input "Writer First Name" at bounding box center [608, 132] width 174 height 28
type input "[PERSON_NAME]"
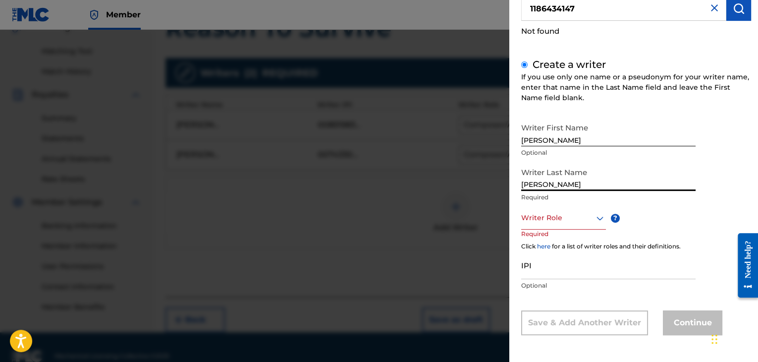
type input "[PERSON_NAME]"
type input "c"
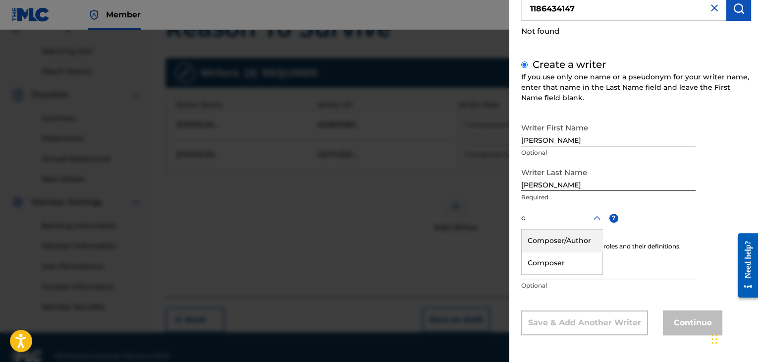
click at [572, 237] on div "Composer/Author" at bounding box center [562, 240] width 81 height 22
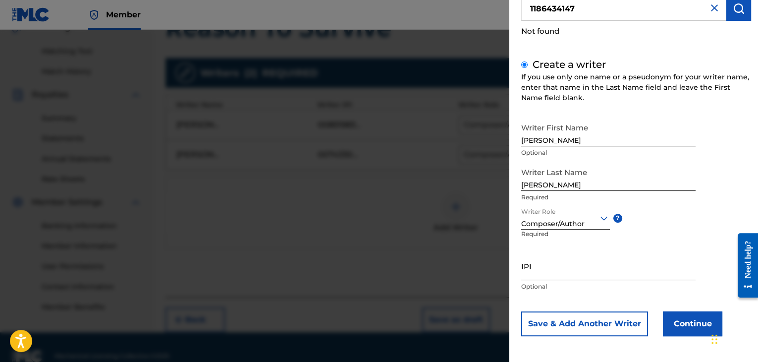
click at [547, 274] on input "IPI" at bounding box center [608, 266] width 174 height 28
paste input "1186434147"
type input "1186434147"
click at [673, 323] on button "Continue" at bounding box center [692, 323] width 59 height 25
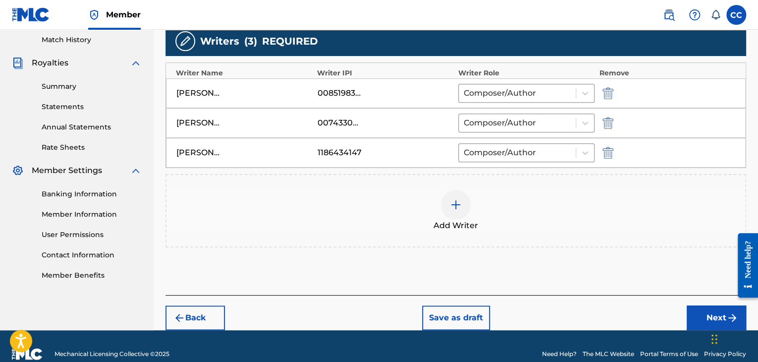
scroll to position [289, 0]
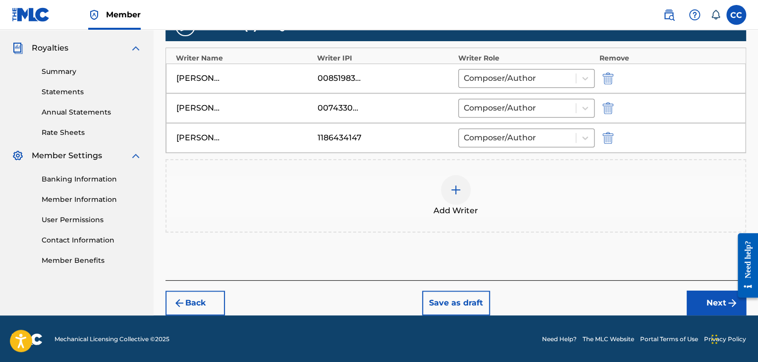
click at [690, 301] on button "Next" at bounding box center [716, 302] width 59 height 25
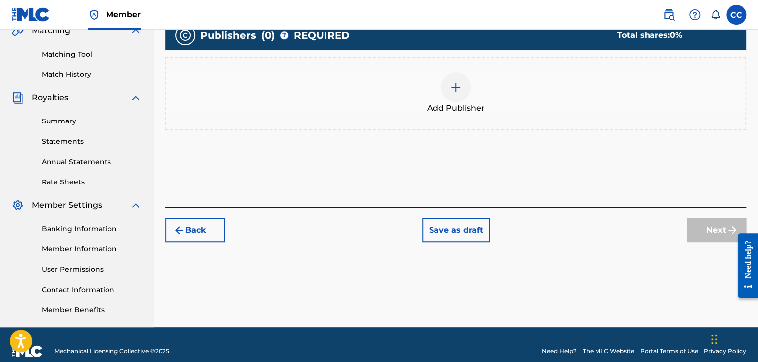
scroll to position [243, 0]
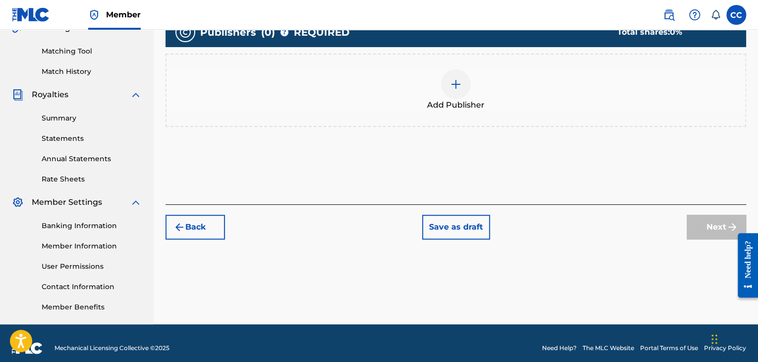
click at [452, 76] on div at bounding box center [456, 84] width 30 height 30
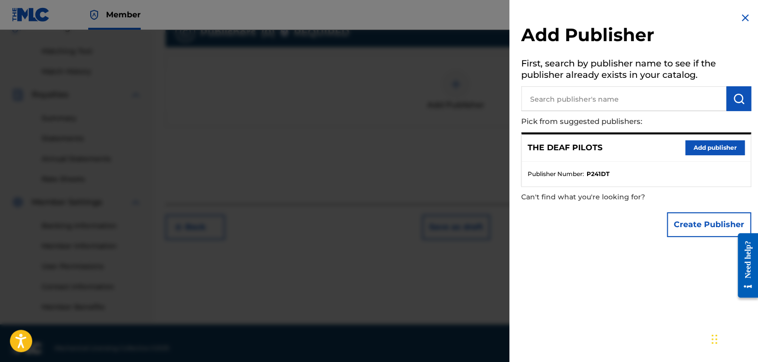
click at [708, 149] on button "Add publisher" at bounding box center [714, 147] width 59 height 15
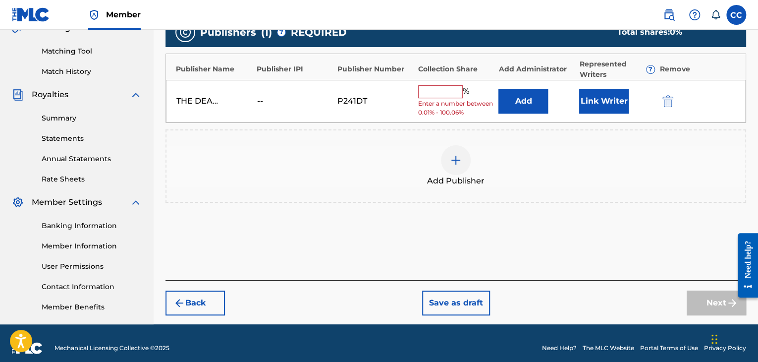
click at [436, 90] on input "text" at bounding box center [440, 91] width 45 height 13
type input "100"
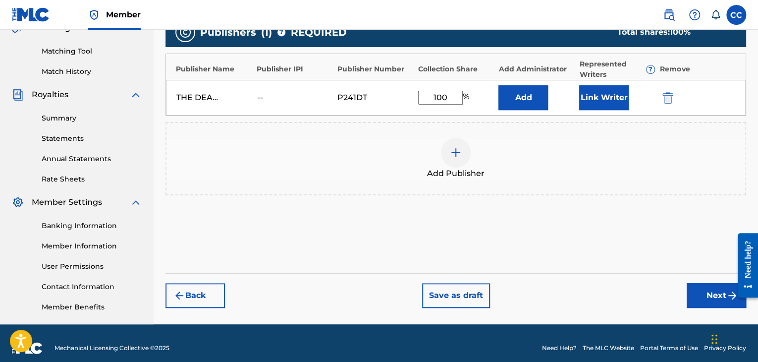
click at [602, 96] on button "Link Writer" at bounding box center [604, 97] width 50 height 25
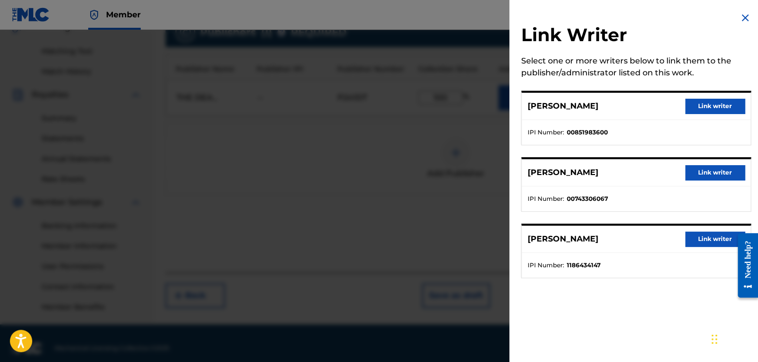
click at [689, 106] on button "Link writer" at bounding box center [714, 106] width 59 height 15
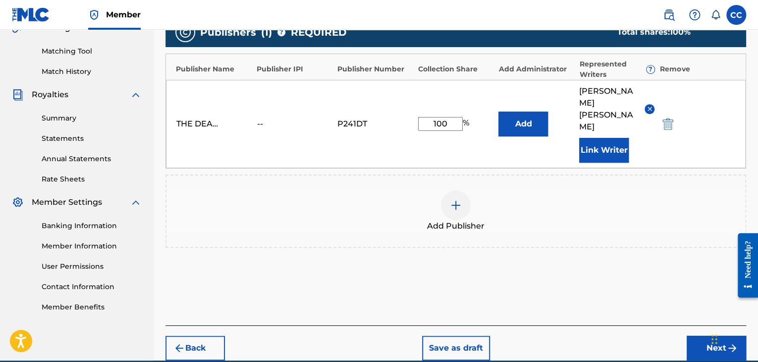
click at [590, 138] on button "Link Writer" at bounding box center [604, 150] width 50 height 25
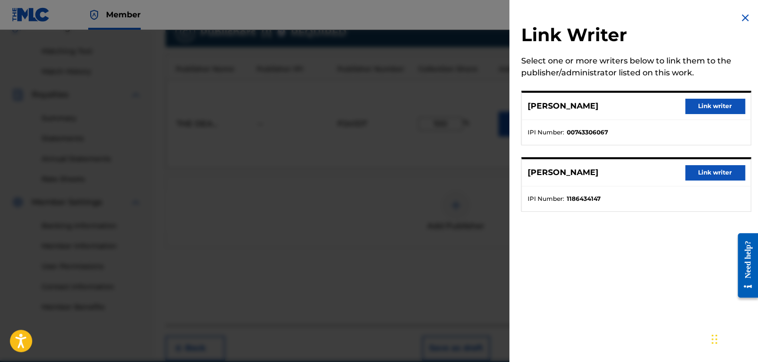
click at [697, 106] on button "Link writer" at bounding box center [714, 106] width 59 height 15
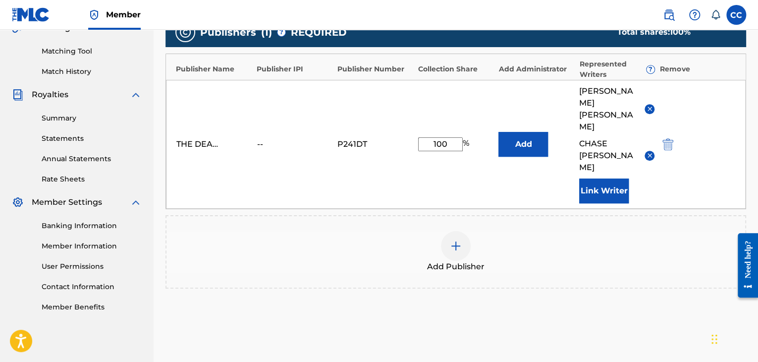
click at [589, 178] on button "Link Writer" at bounding box center [604, 190] width 50 height 25
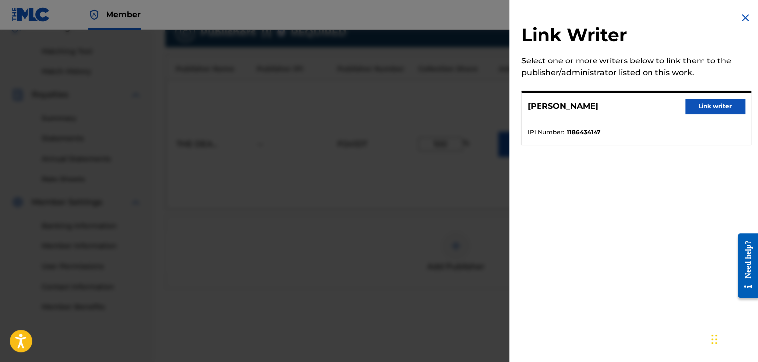
click at [695, 106] on button "Link writer" at bounding box center [714, 106] width 59 height 15
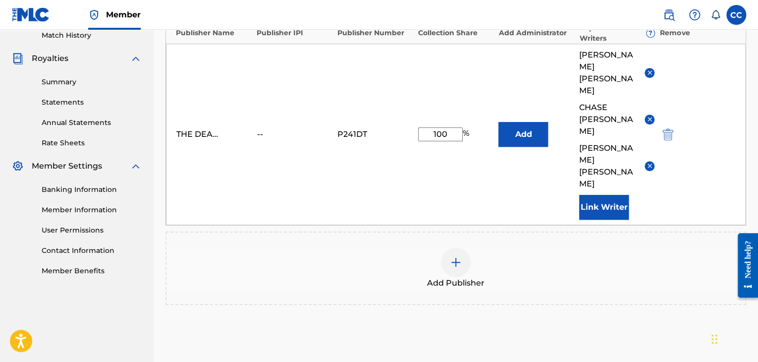
scroll to position [321, 0]
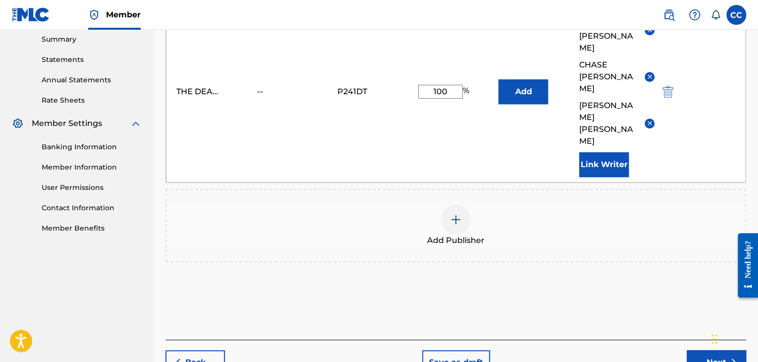
click at [689, 350] on button "Next" at bounding box center [716, 362] width 59 height 25
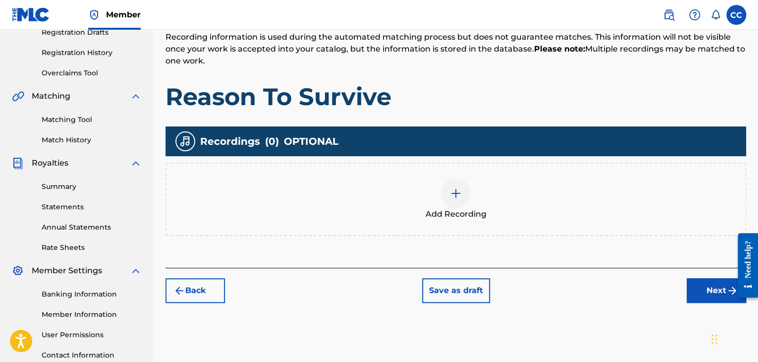
scroll to position [243, 0]
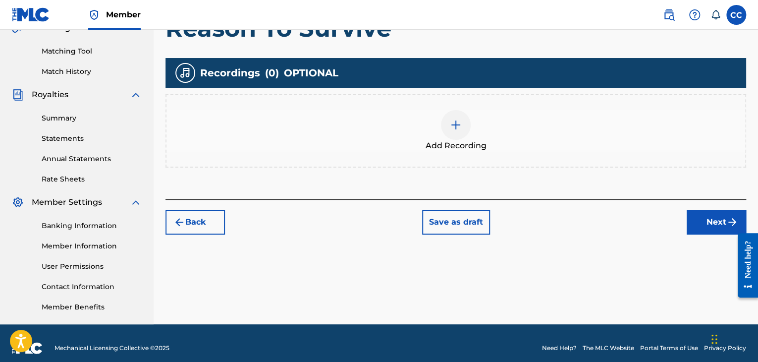
click at [452, 128] on img at bounding box center [456, 125] width 12 height 12
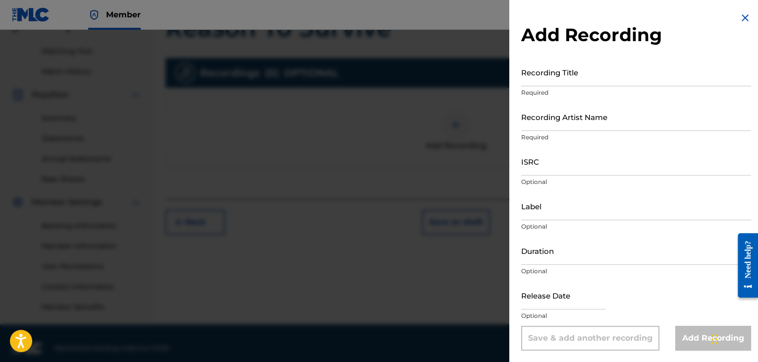
click at [549, 80] on input "Recording Title" at bounding box center [636, 72] width 230 height 28
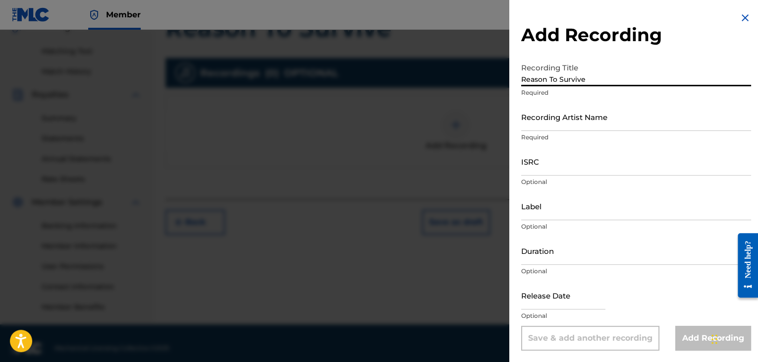
type input "Reason To Survive"
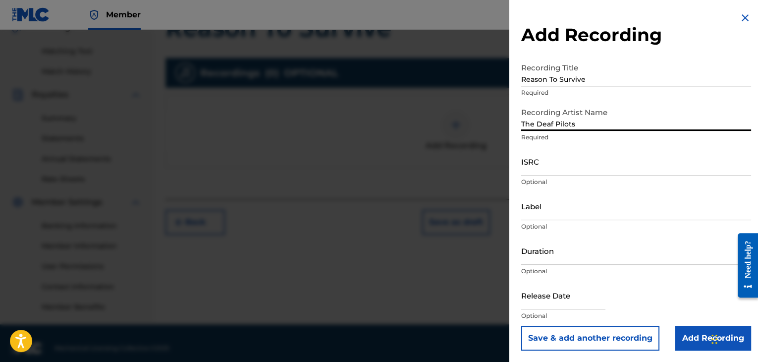
type input "The Deaf Pilots"
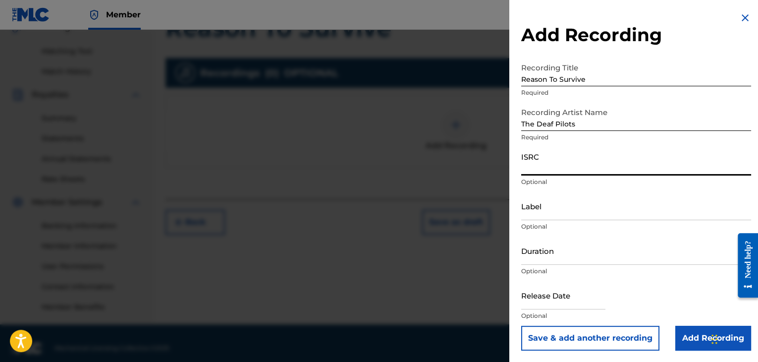
drag, startPoint x: 568, startPoint y: 177, endPoint x: 568, endPoint y: 170, distance: 6.9
click at [568, 176] on div "ISRC Optional" at bounding box center [636, 169] width 230 height 45
click at [568, 169] on input "ISRC" at bounding box center [636, 161] width 230 height 28
paste input "QZNWS2177587"
type input "QZNWS2177587"
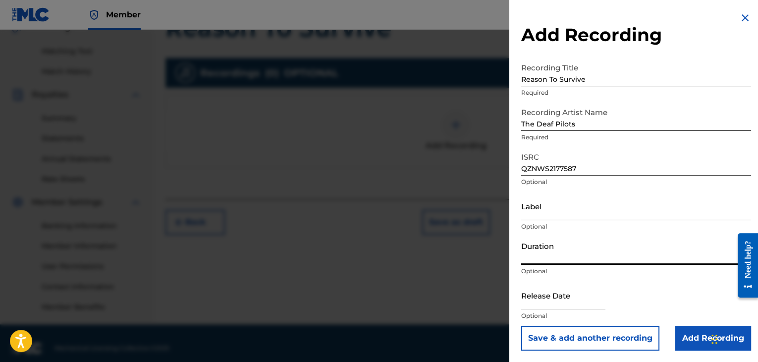
click at [561, 260] on input "Duration" at bounding box center [636, 250] width 230 height 28
type input "04:18"
click at [569, 304] on input "text" at bounding box center [563, 294] width 84 height 28
select select "7"
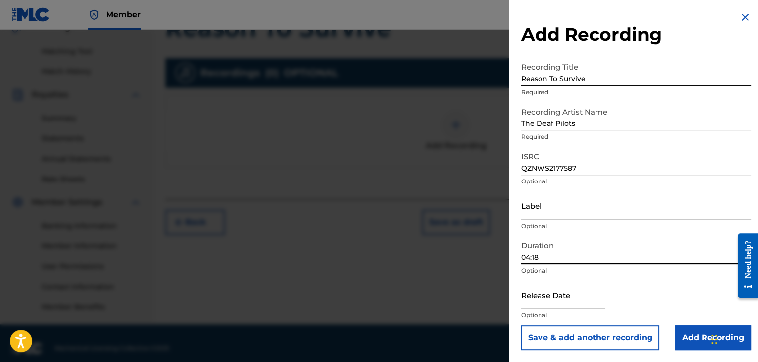
select select "2025"
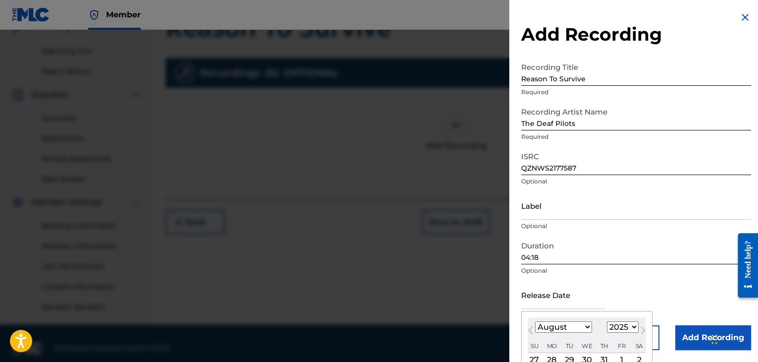
type input "[DATE]"
select select "9"
select select "2021"
click at [644, 279] on div "Duration 04:18 Optional" at bounding box center [636, 258] width 230 height 45
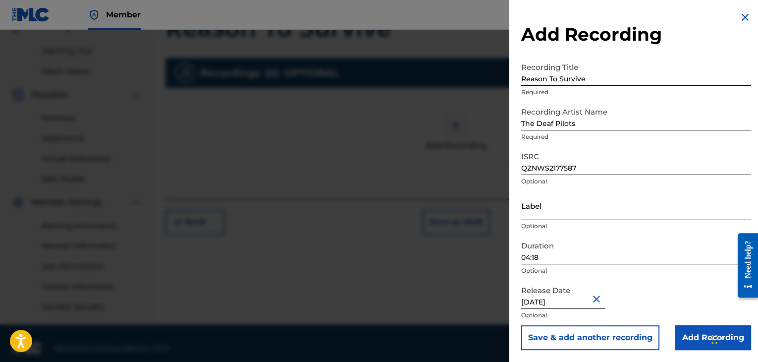
click at [678, 333] on input "Add Recording" at bounding box center [713, 337] width 76 height 25
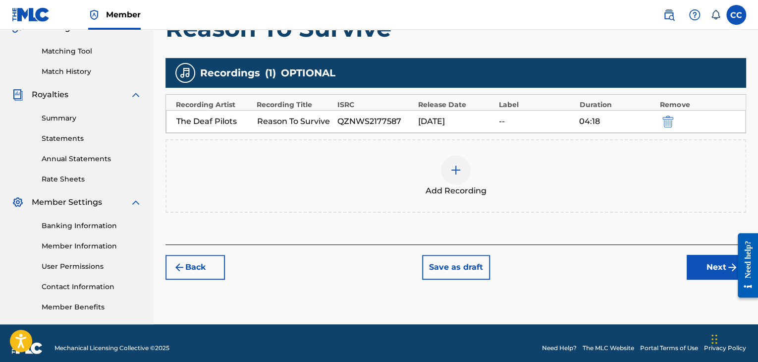
click at [691, 266] on button "Next" at bounding box center [716, 267] width 59 height 25
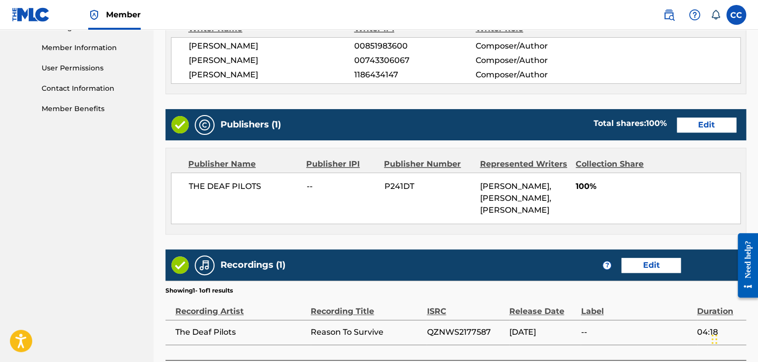
scroll to position [520, 0]
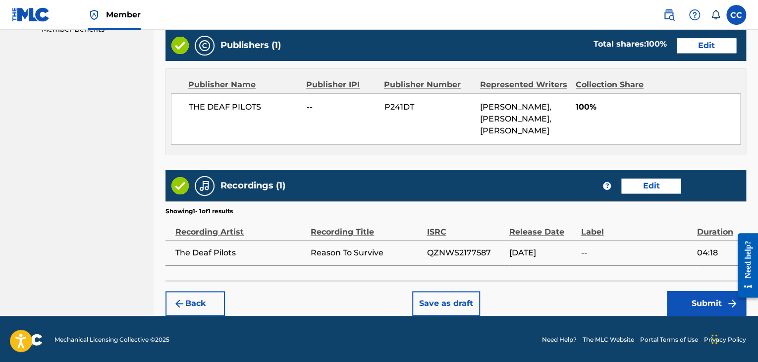
click at [674, 295] on button "Submit" at bounding box center [706, 303] width 79 height 25
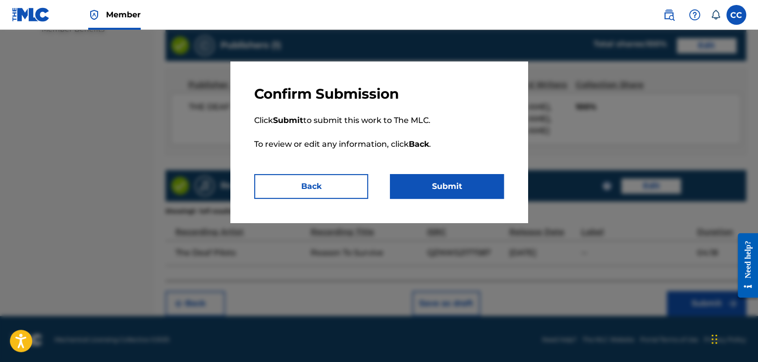
click at [418, 184] on button "Submit" at bounding box center [447, 186] width 114 height 25
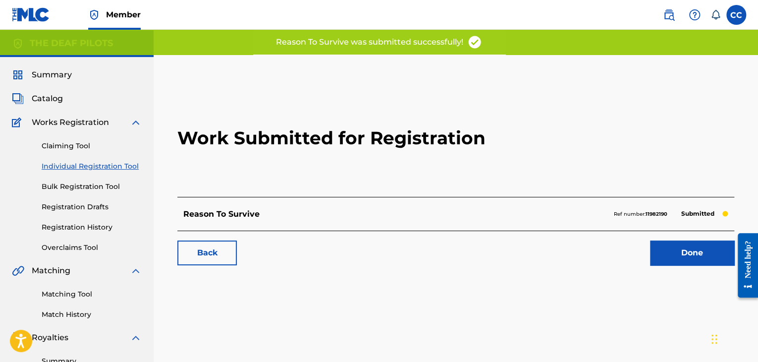
click at [653, 250] on link "Done" at bounding box center [692, 252] width 84 height 25
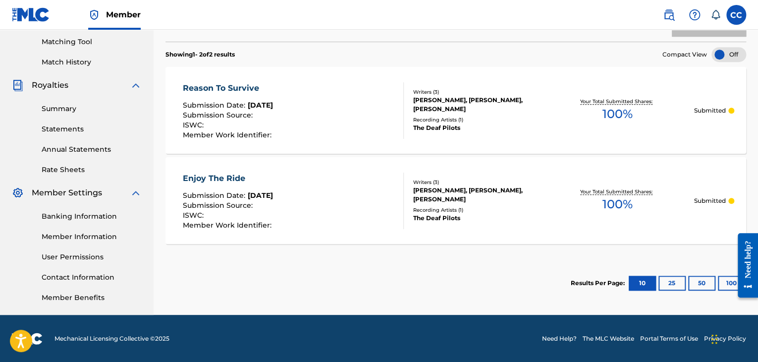
scroll to position [253, 0]
